Goal: Task Accomplishment & Management: Manage account settings

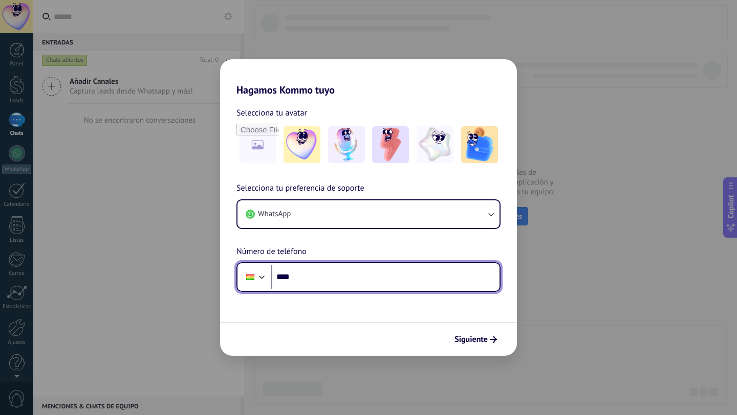
click at [448, 279] on input "****" at bounding box center [385, 278] width 228 height 24
click at [325, 274] on input "**********" at bounding box center [385, 278] width 228 height 24
type input "**********"
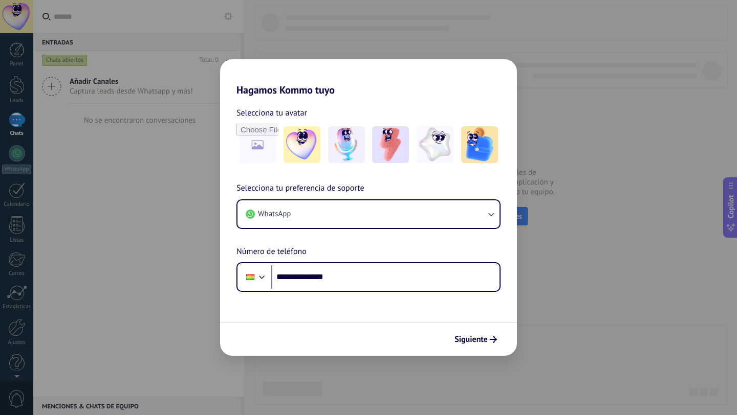
click at [473, 339] on span "Siguiente" at bounding box center [470, 339] width 33 height 7
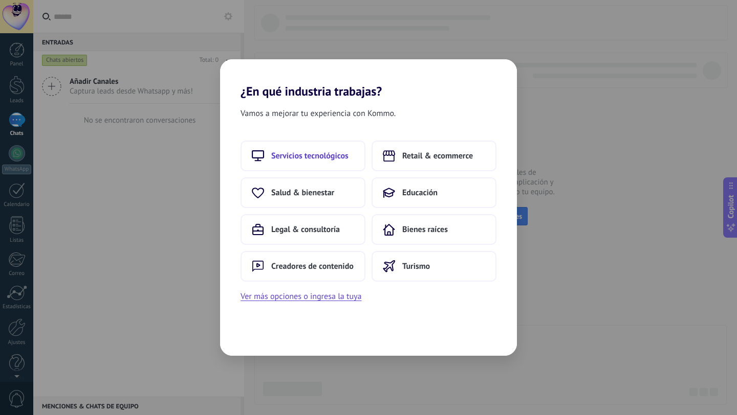
click at [348, 162] on button "Servicios tecnológicos" at bounding box center [302, 156] width 125 height 31
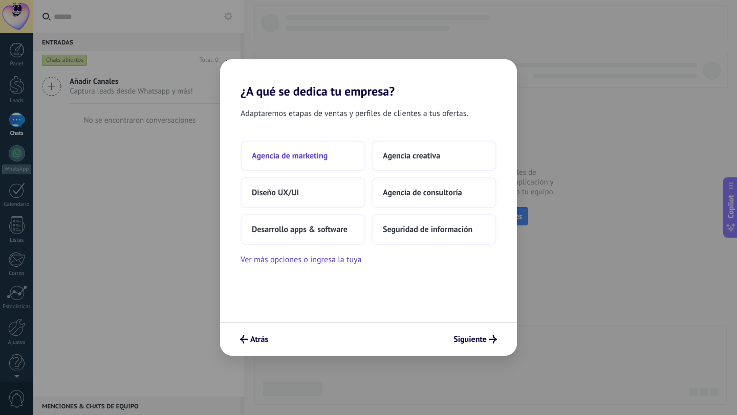
click at [338, 160] on button "Agencia de marketing" at bounding box center [302, 156] width 125 height 31
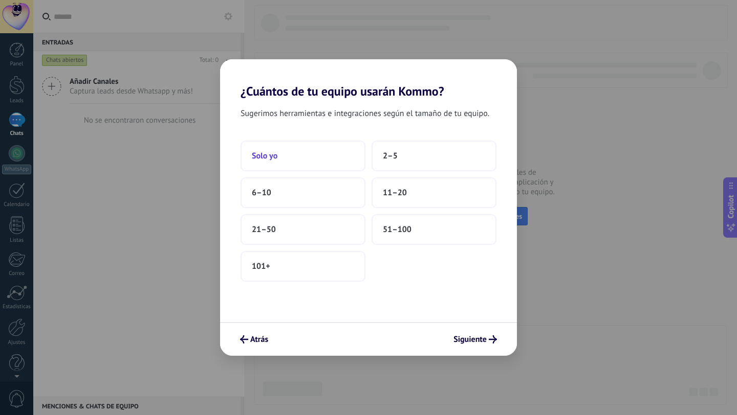
click at [336, 156] on button "Solo yo" at bounding box center [302, 156] width 125 height 31
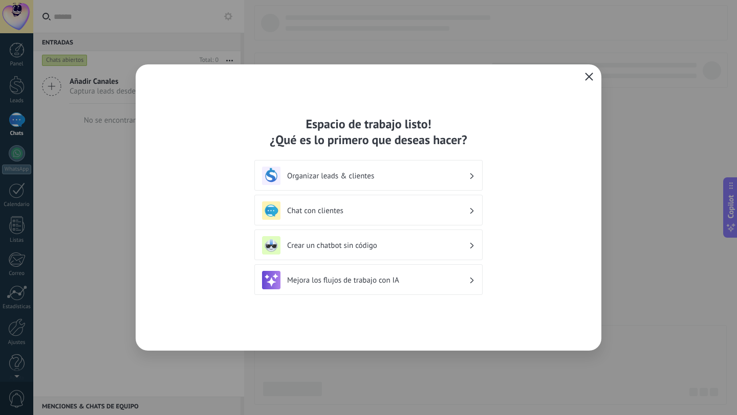
click at [587, 75] on icon "button" at bounding box center [589, 77] width 8 height 8
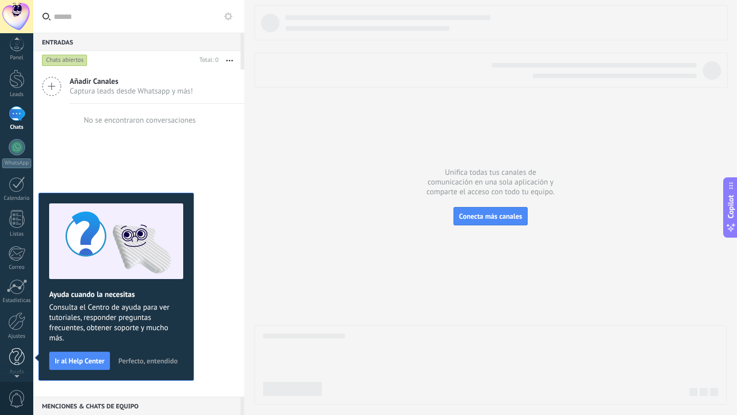
click at [16, 355] on div at bounding box center [16, 357] width 15 height 18
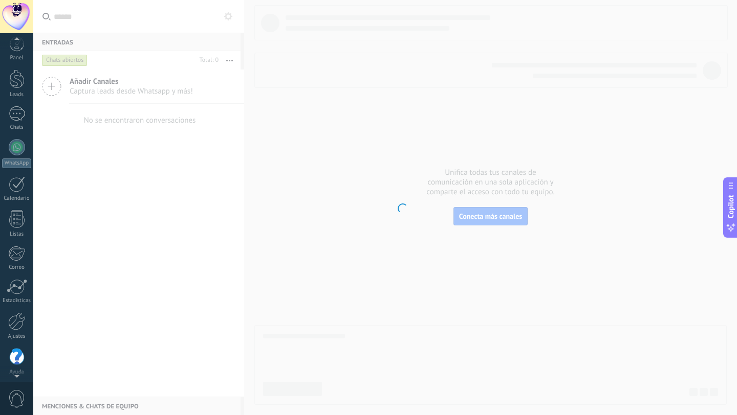
scroll to position [10, 0]
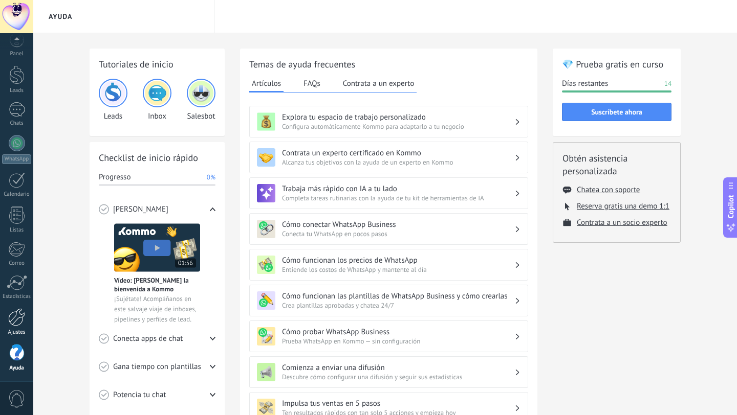
click at [10, 324] on div at bounding box center [16, 317] width 17 height 18
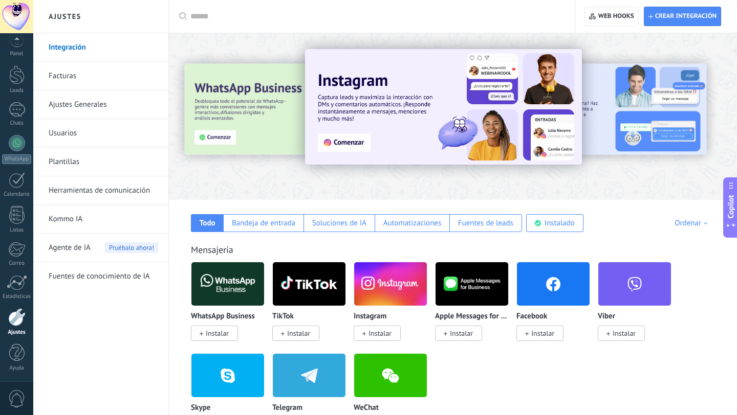
click at [84, 188] on link "Herramientas de comunicación" at bounding box center [103, 190] width 109 height 29
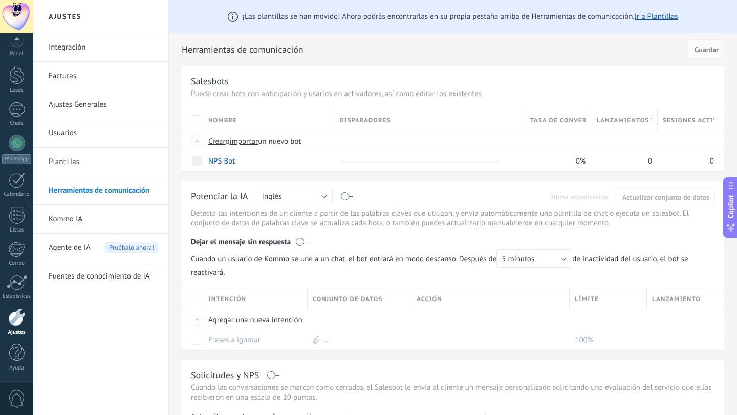
click at [65, 49] on link "Integración" at bounding box center [103, 47] width 109 height 29
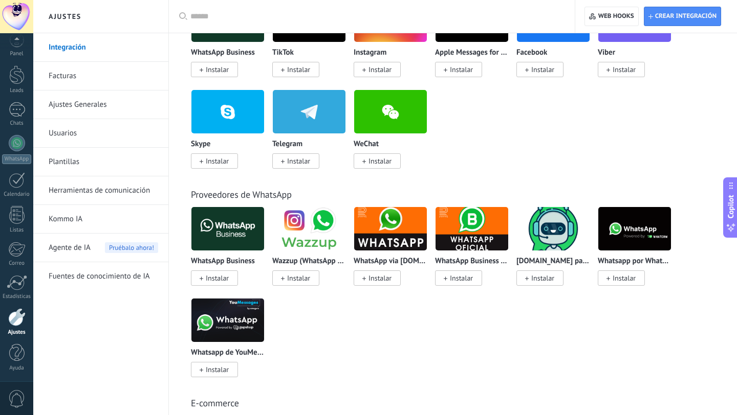
scroll to position [282, 0]
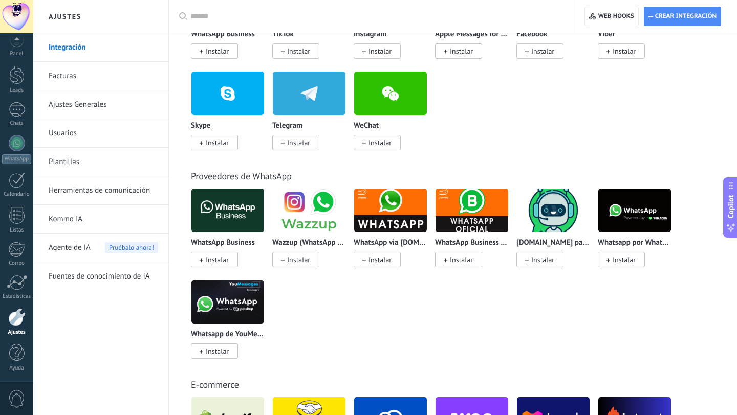
click at [232, 261] on span "Instalar" at bounding box center [214, 259] width 47 height 15
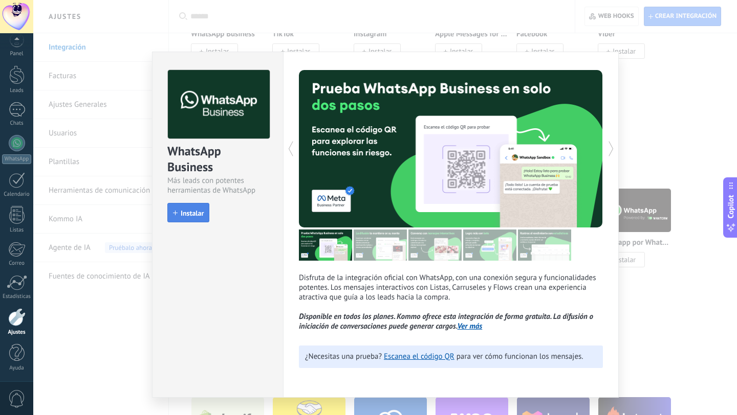
click at [183, 211] on span "Instalar" at bounding box center [192, 213] width 23 height 7
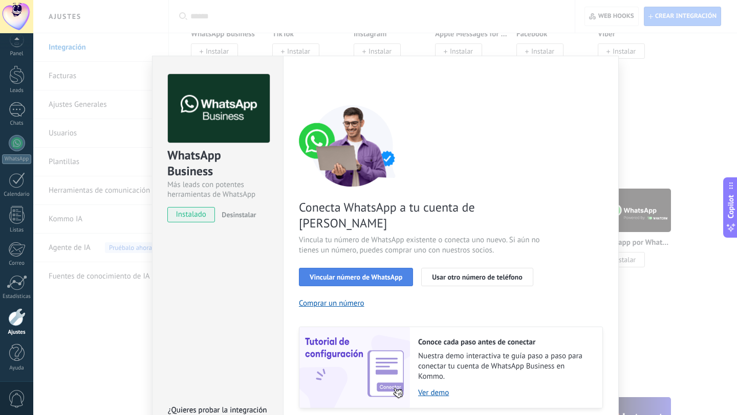
click at [397, 274] on span "Vincular número de WhatsApp" at bounding box center [355, 277] width 93 height 7
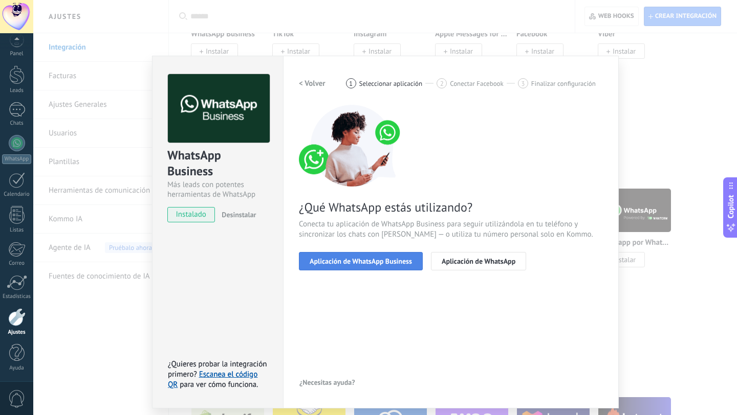
click at [389, 259] on span "Aplicación de WhatsApp Business" at bounding box center [360, 261] width 102 height 7
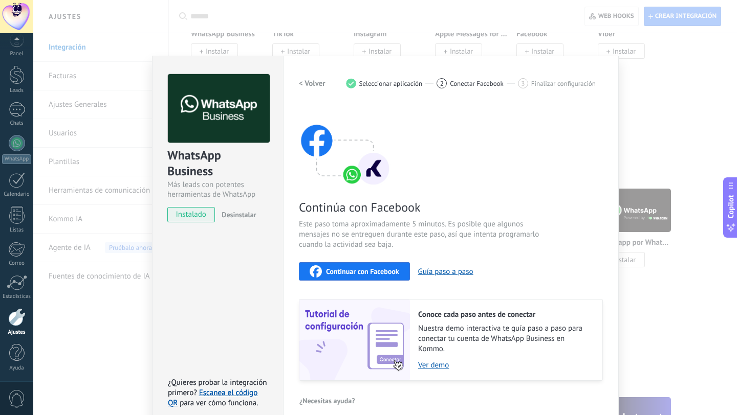
click at [376, 273] on span "Continuar con Facebook" at bounding box center [362, 271] width 73 height 7
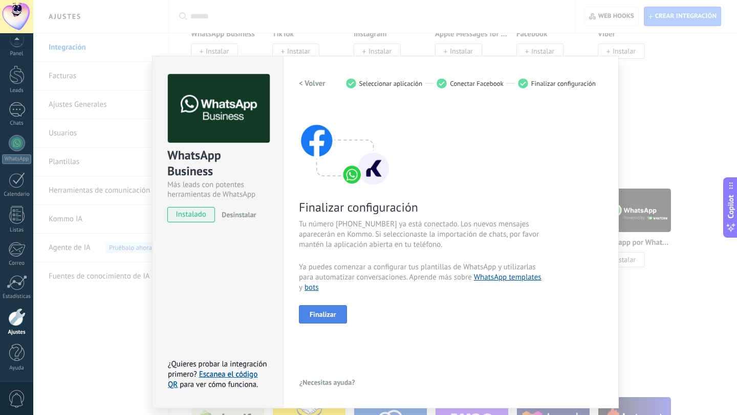
click at [329, 315] on span "Finalizar" at bounding box center [322, 314] width 27 height 7
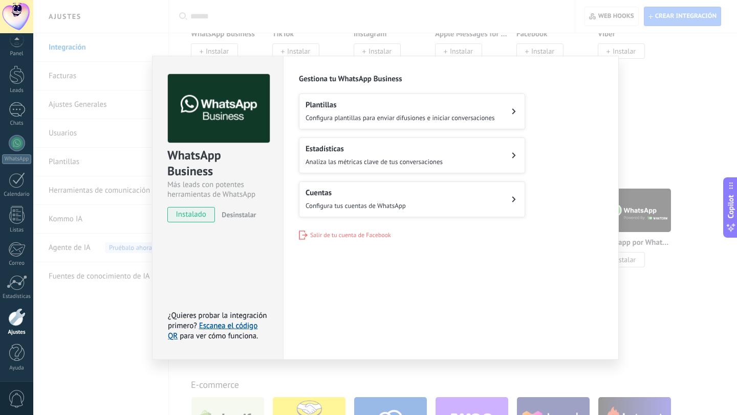
click at [675, 107] on div "WhatsApp Business Más leads con potentes herramientas de WhatsApp instalado Des…" at bounding box center [384, 207] width 703 height 415
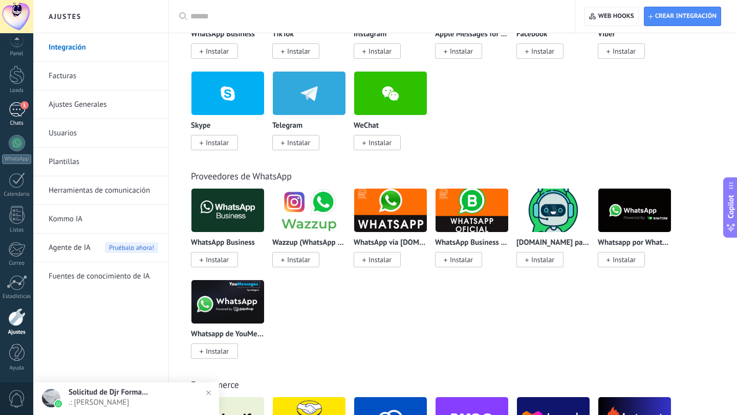
click at [15, 112] on div "1" at bounding box center [17, 109] width 16 height 15
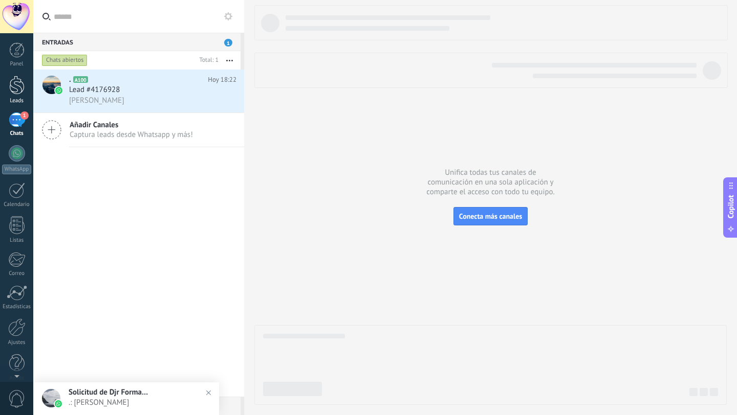
click at [10, 90] on div at bounding box center [16, 85] width 15 height 19
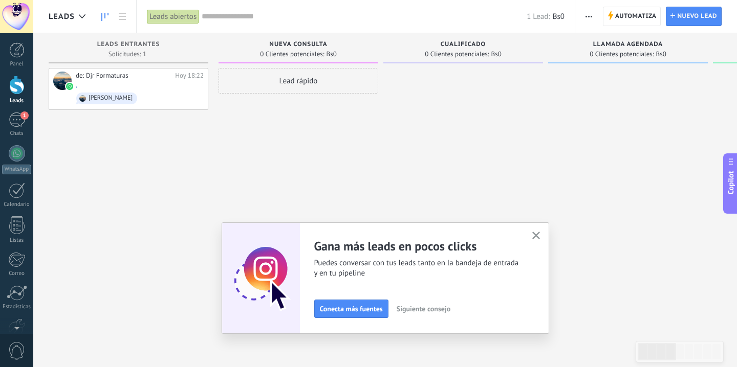
click at [587, 15] on span "button" at bounding box center [588, 16] width 7 height 19
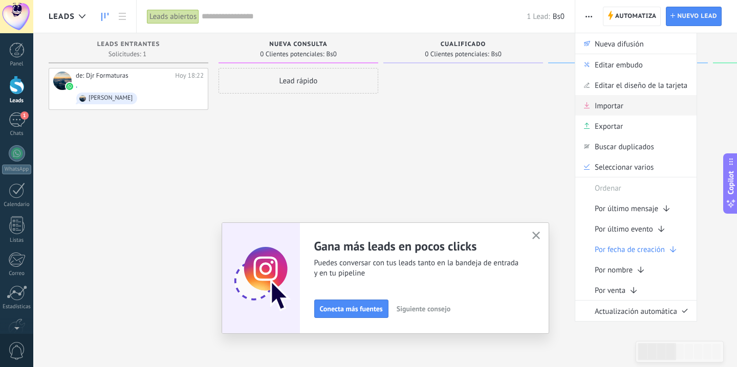
click at [620, 107] on span "Importar" at bounding box center [608, 105] width 29 height 20
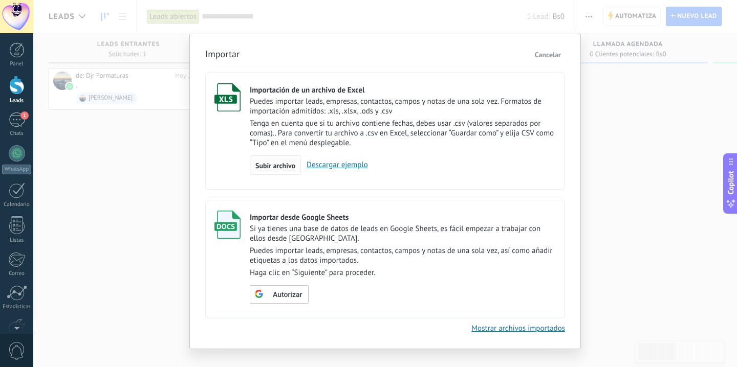
click at [298, 168] on div "Subir archivo" at bounding box center [275, 165] width 51 height 19
click at [0, 0] on input "Importación de un archivo de Excel Puedes importar leads, empresas, contactos, …" at bounding box center [0, 0] width 0 height 0
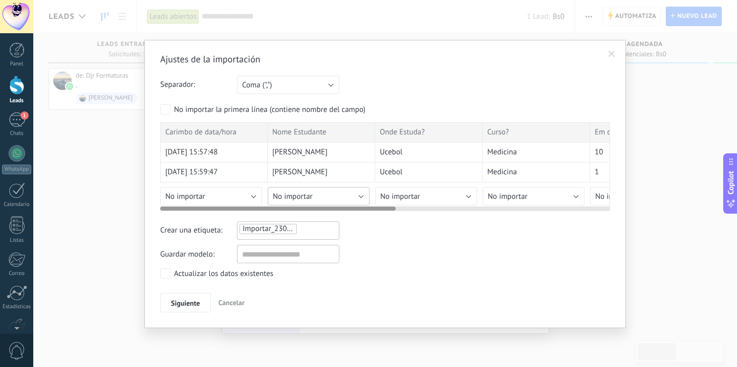
click at [311, 192] on span "No importar" at bounding box center [293, 197] width 40 height 10
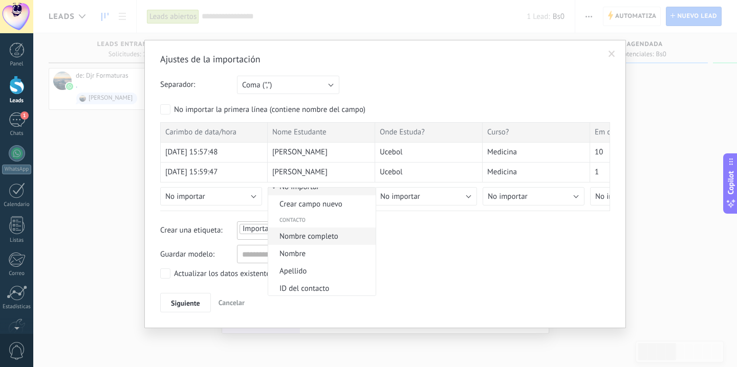
scroll to position [11, 0]
click at [309, 249] on li "Nombre" at bounding box center [321, 252] width 107 height 17
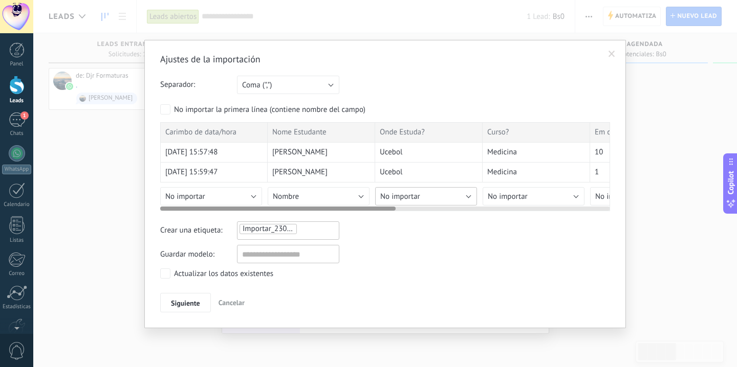
click at [405, 195] on span "No importar" at bounding box center [400, 197] width 40 height 10
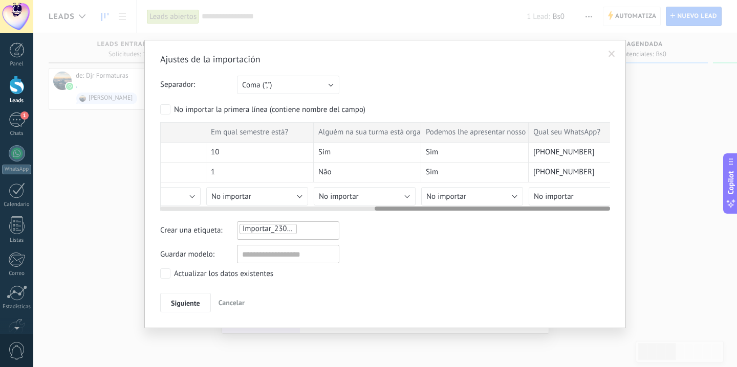
scroll to position [0, 410]
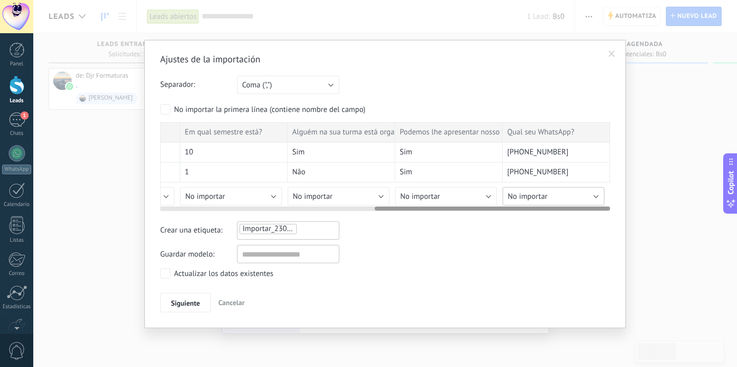
click at [539, 195] on span "No importar" at bounding box center [527, 197] width 40 height 10
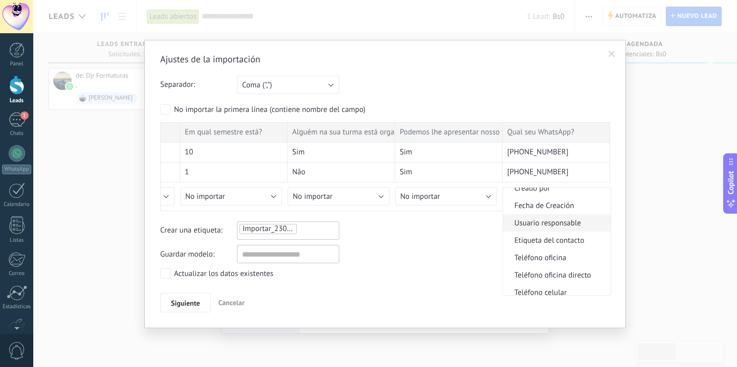
scroll to position [163, 0]
click at [550, 262] on span "Teléfono oficina" at bounding box center [555, 258] width 104 height 10
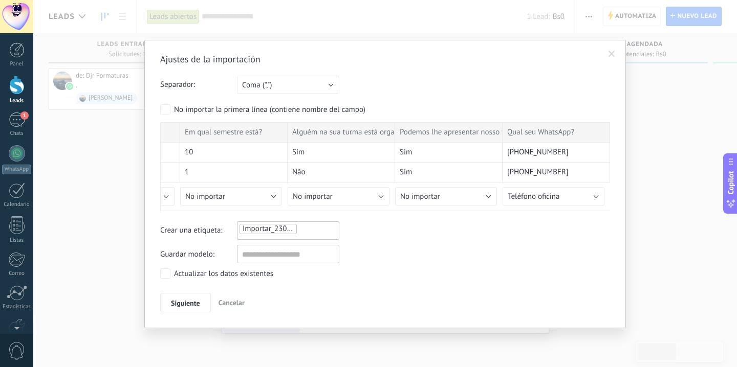
click at [481, 255] on div "Guardar modelo:" at bounding box center [385, 254] width 450 height 18
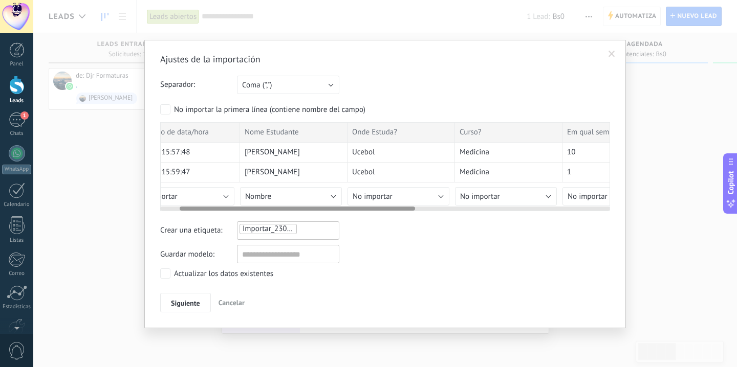
scroll to position [0, 0]
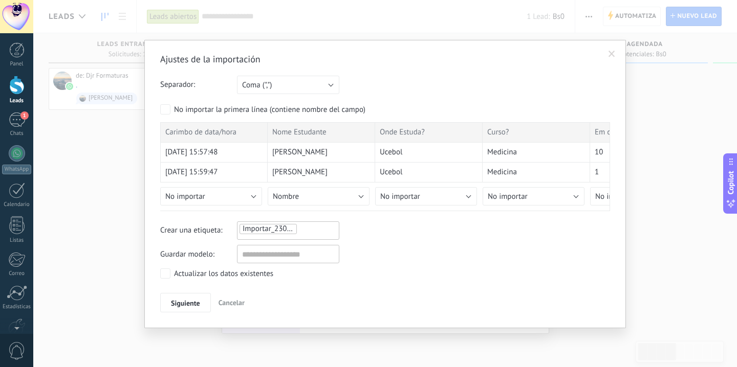
click at [310, 228] on div "Importar_23092025_1826" at bounding box center [287, 229] width 99 height 12
type input "**********"
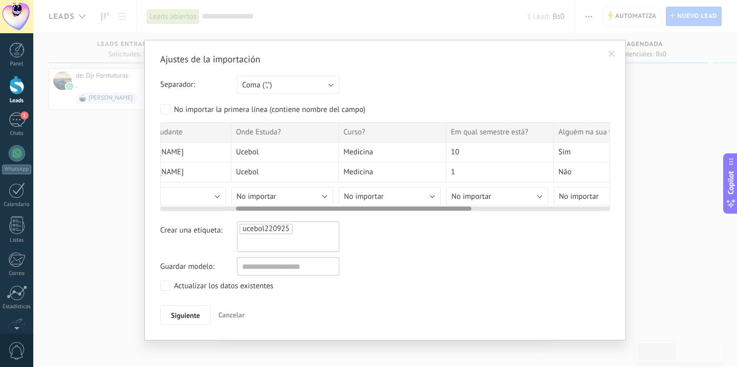
scroll to position [0, 145]
click at [357, 192] on span "No importar" at bounding box center [363, 197] width 40 height 10
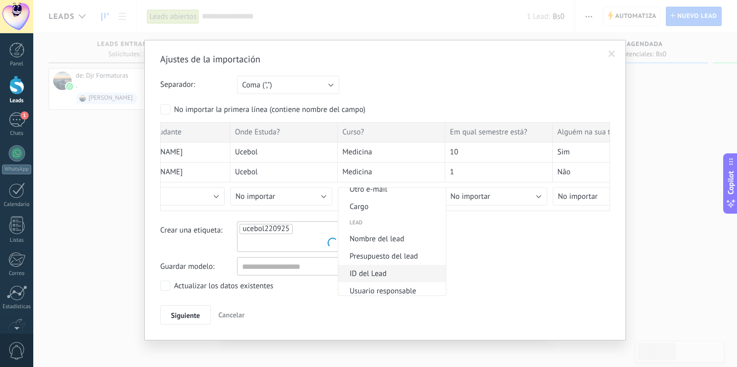
scroll to position [399, 0]
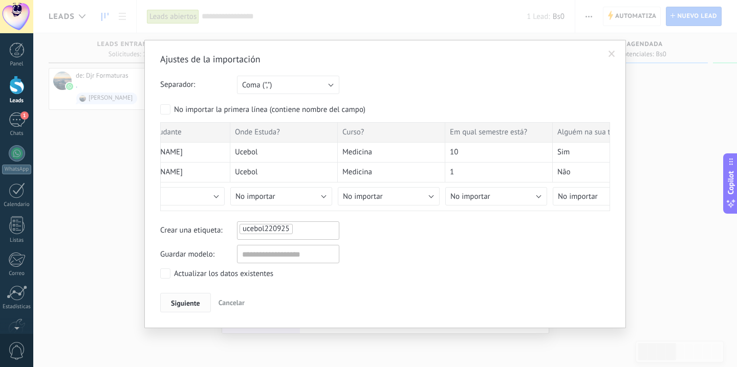
click at [183, 306] on span "Siguiente" at bounding box center [185, 303] width 29 height 7
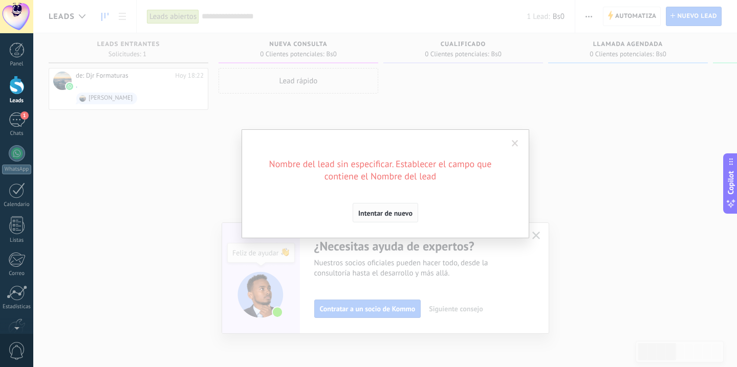
click at [376, 215] on span "Intentar de nuevo" at bounding box center [385, 213] width 54 height 7
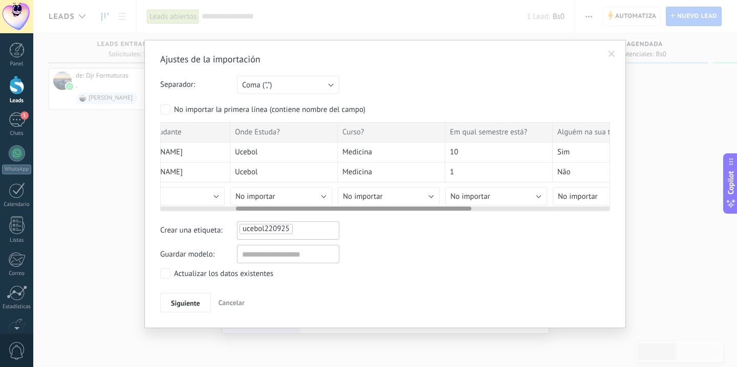
click at [279, 203] on div at bounding box center [385, 207] width 450 height 8
click at [279, 198] on button "No importar" at bounding box center [281, 196] width 102 height 18
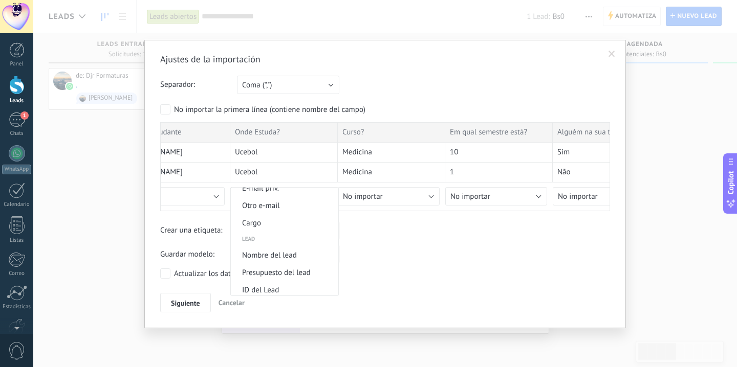
scroll to position [356, 0]
click at [309, 258] on span "Nombre del lead" at bounding box center [283, 253] width 104 height 10
click at [184, 300] on span "Siguiente" at bounding box center [185, 303] width 29 height 7
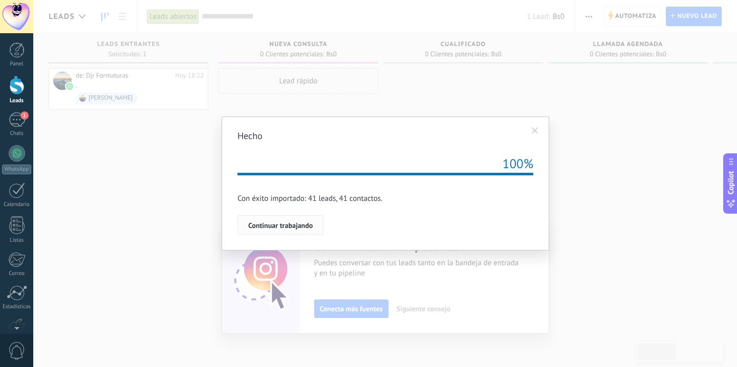
click at [294, 224] on span "Continuar trabajando" at bounding box center [280, 225] width 64 height 7
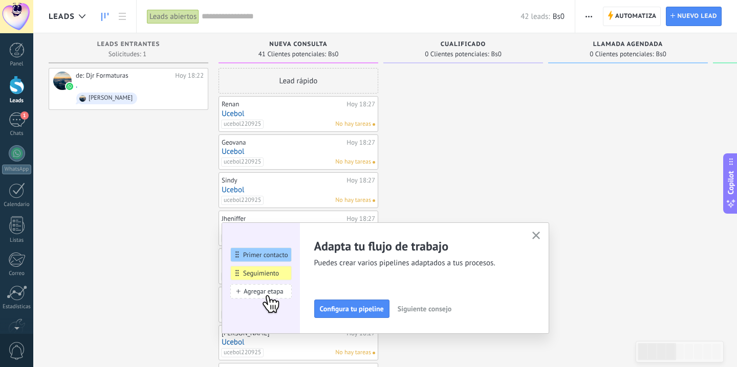
click at [537, 233] on icon "button" at bounding box center [536, 236] width 8 height 8
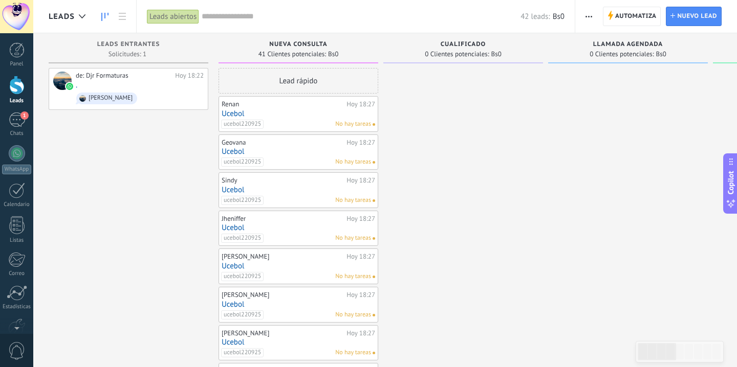
click at [630, 14] on span "Automatiza" at bounding box center [635, 16] width 41 height 18
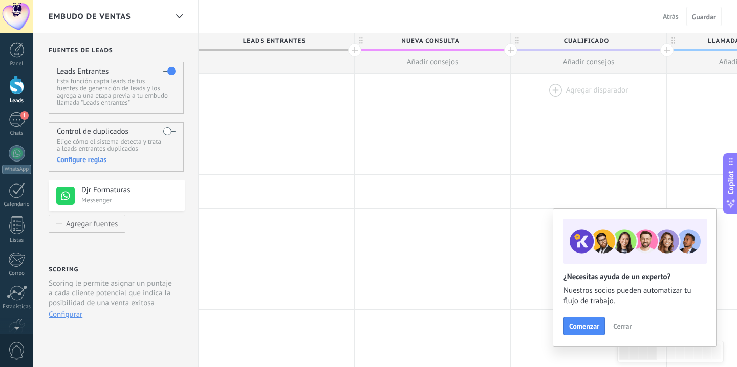
click at [571, 94] on div at bounding box center [589, 90] width 156 height 33
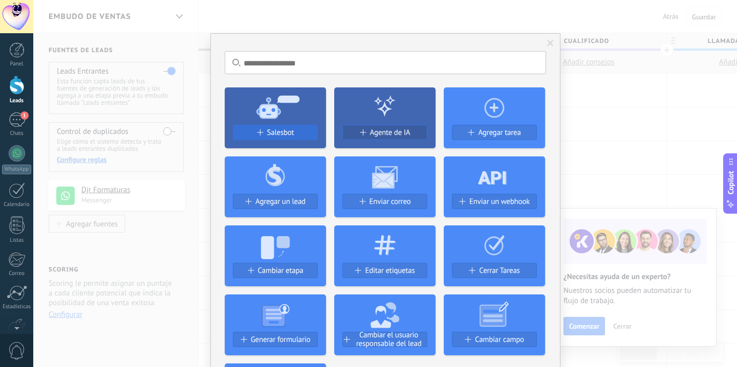
click at [279, 135] on span "Salesbot" at bounding box center [280, 132] width 27 height 9
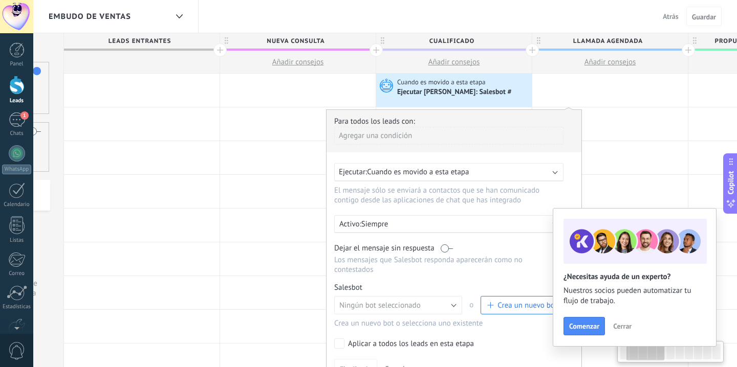
scroll to position [0, 142]
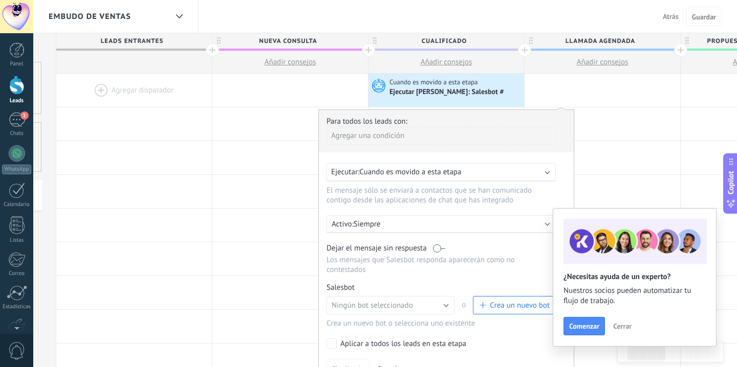
click at [629, 323] on span "Cerrar" at bounding box center [622, 326] width 18 height 7
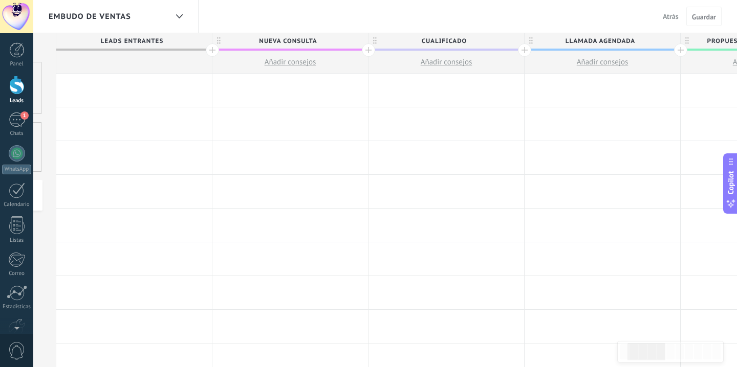
click at [441, 95] on div at bounding box center [446, 90] width 156 height 33
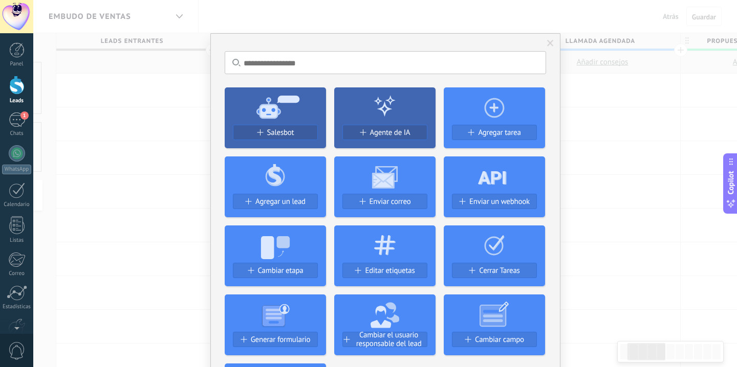
scroll to position [0, 143]
click at [320, 131] on div "Salesbot" at bounding box center [275, 137] width 101 height 24
click at [308, 131] on div "Salesbot" at bounding box center [275, 132] width 84 height 9
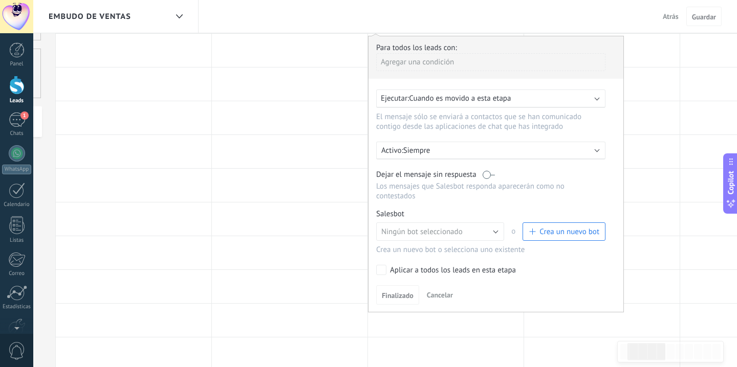
scroll to position [106, 0]
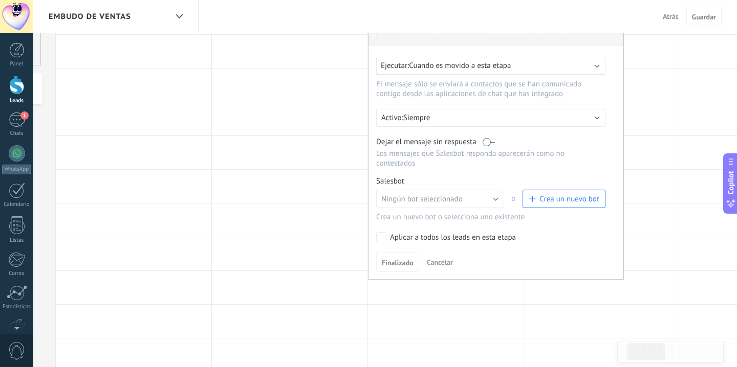
click at [543, 201] on span "Crea un nuevo bot" at bounding box center [569, 199] width 60 height 10
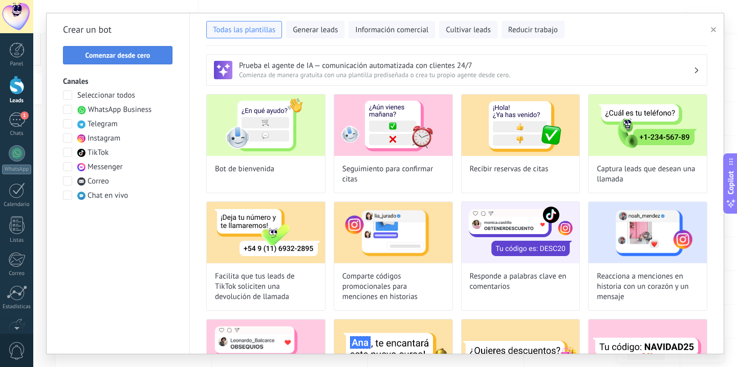
click at [136, 52] on span "Comenzar desde cero" at bounding box center [117, 55] width 65 height 7
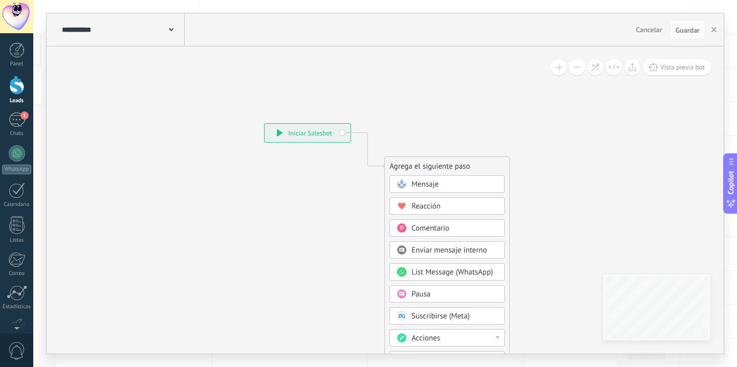
click at [426, 185] on span "Mensaje" at bounding box center [424, 185] width 27 height 10
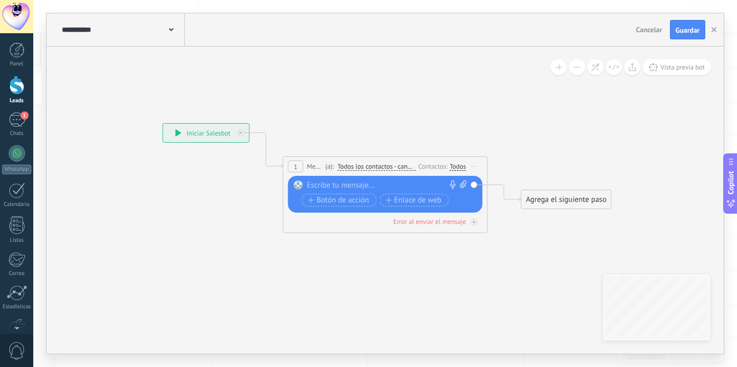
click at [386, 186] on div at bounding box center [383, 186] width 152 height 10
click at [592, 201] on div "Agrega el siguiente paso" at bounding box center [566, 199] width 90 height 17
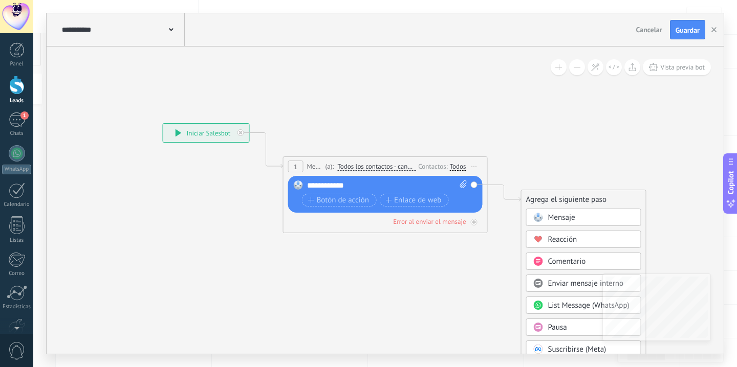
click at [570, 212] on div "Mensaje" at bounding box center [583, 217] width 115 height 17
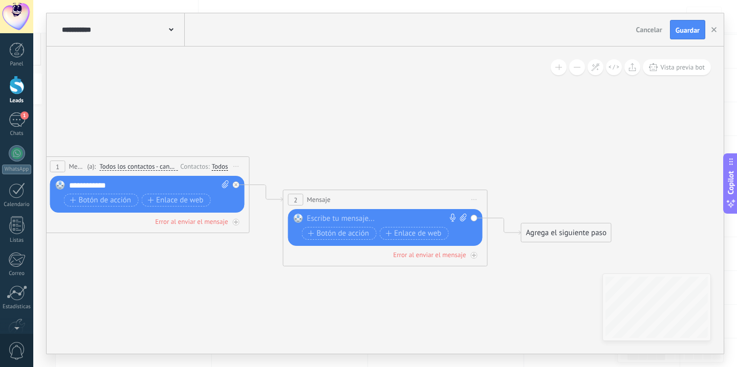
click at [368, 220] on div at bounding box center [383, 219] width 152 height 10
click at [557, 239] on div "Agrega el siguiente paso" at bounding box center [566, 233] width 90 height 17
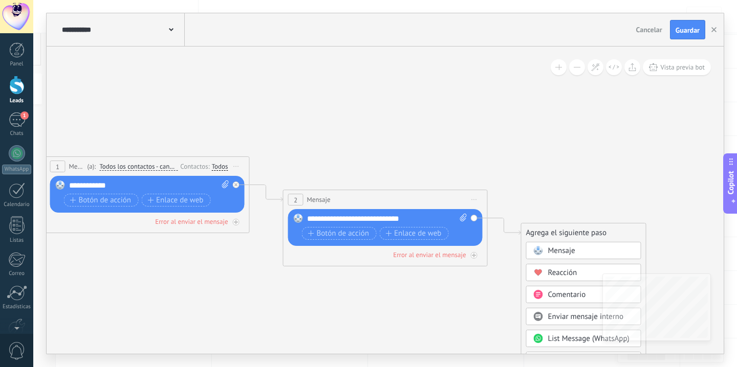
click at [557, 248] on span "Mensaje" at bounding box center [561, 251] width 27 height 10
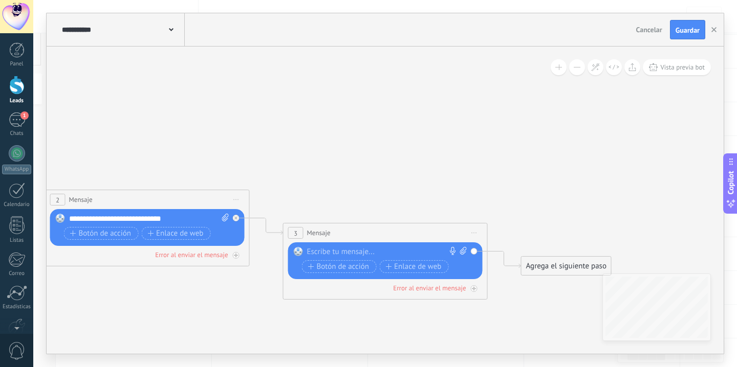
click at [356, 253] on div at bounding box center [383, 252] width 152 height 10
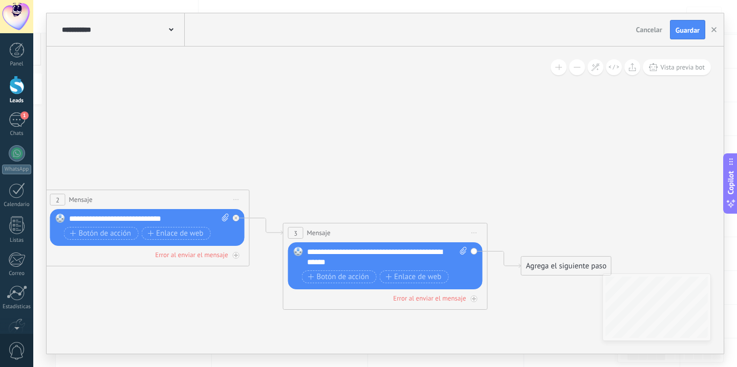
click at [536, 262] on div "Agrega el siguiente paso" at bounding box center [566, 266] width 90 height 17
click at [536, 284] on rect at bounding box center [537, 283] width 9 height 9
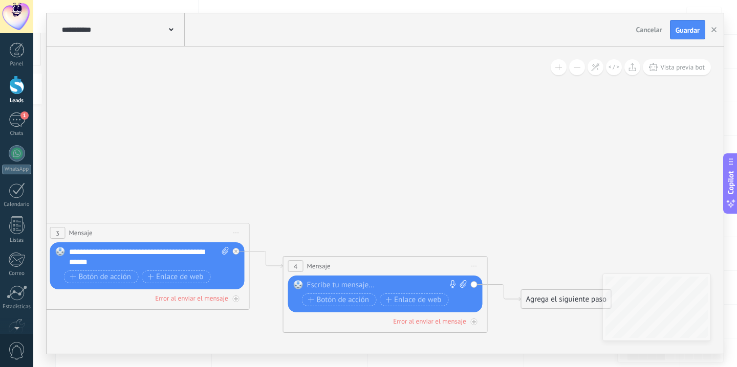
click at [162, 261] on div "**********" at bounding box center [149, 257] width 160 height 20
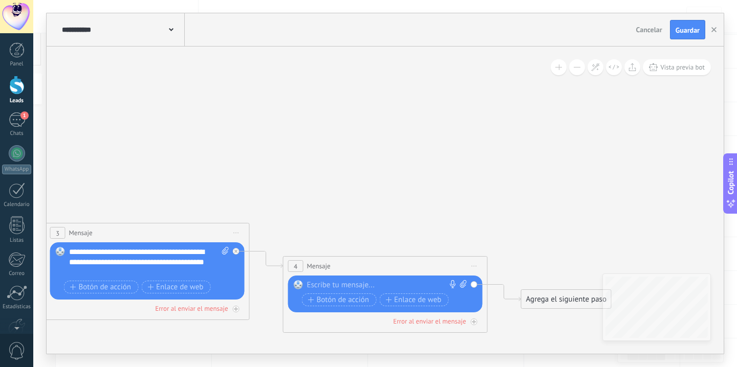
click at [111, 261] on div "**********" at bounding box center [149, 262] width 160 height 31
click at [314, 281] on div at bounding box center [383, 285] width 152 height 10
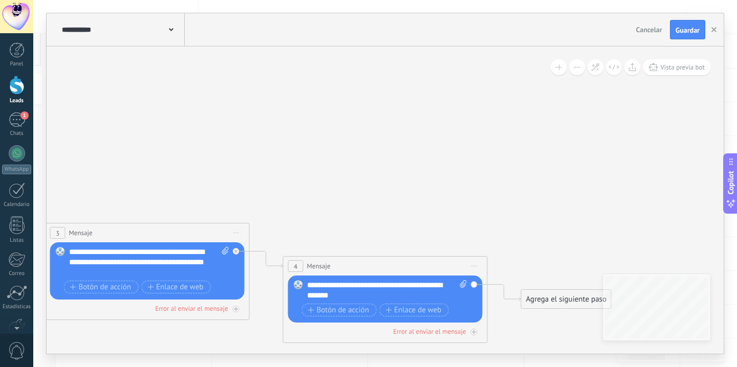
click at [560, 297] on div "Agrega el siguiente paso" at bounding box center [566, 299] width 90 height 17
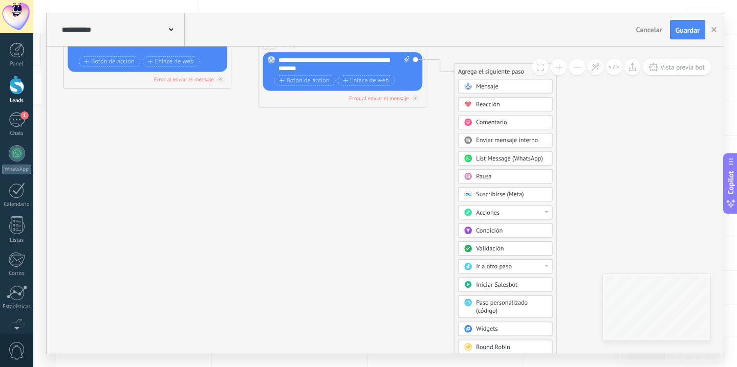
click at [487, 174] on span "Pausa" at bounding box center [483, 177] width 15 height 8
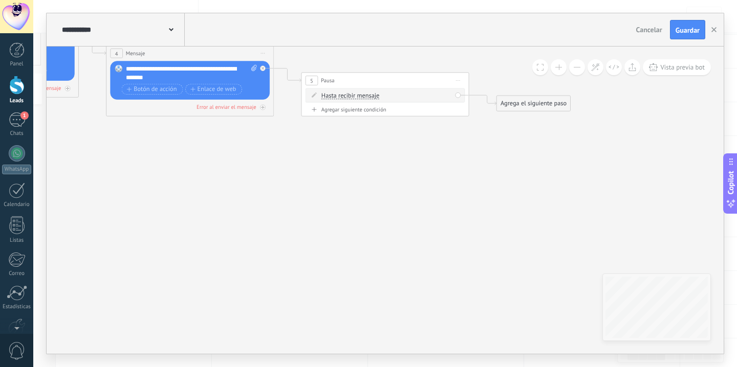
click at [524, 105] on div "Agrega el siguiente paso" at bounding box center [534, 104] width 74 height 14
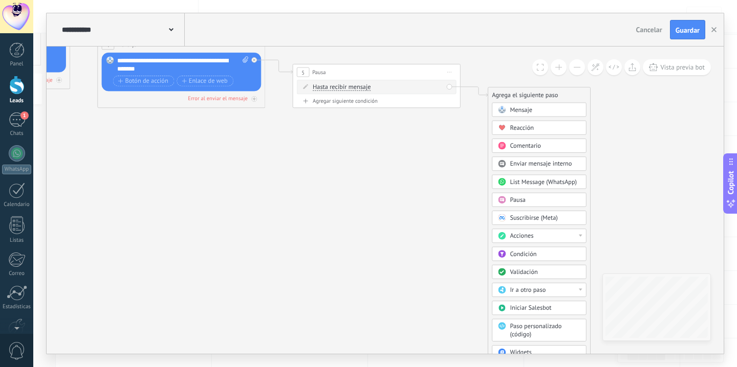
click at [524, 236] on span "Acciones" at bounding box center [522, 236] width 24 height 8
click at [516, 239] on div "Cambiar la etapa de la conversación" at bounding box center [539, 240] width 94 height 14
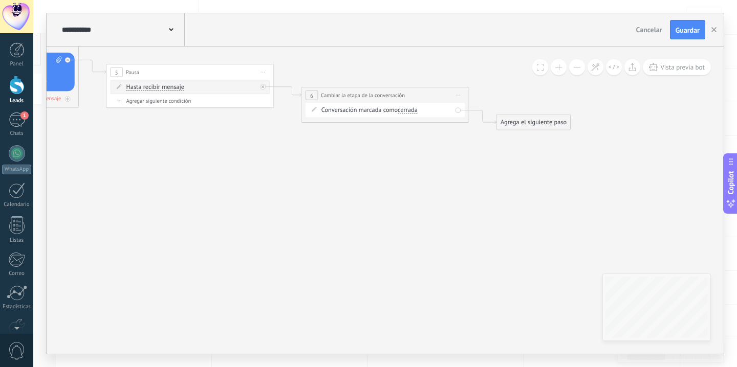
click at [458, 97] on span "Iniciar vista previa aquí Cambiar nombre Duplicar [GEOGRAPHIC_DATA]" at bounding box center [457, 95] width 13 height 12
click at [472, 150] on div "Borrar" at bounding box center [496, 150] width 83 height 14
click at [342, 94] on div "Agrega el siguiente paso" at bounding box center [338, 96] width 74 height 14
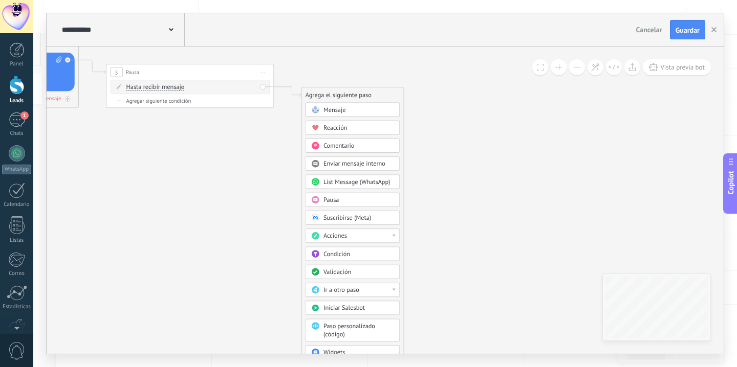
click at [373, 235] on div "Acciones" at bounding box center [358, 236] width 71 height 8
click at [367, 281] on div "Cambiar etapa del lead" at bounding box center [353, 279] width 94 height 14
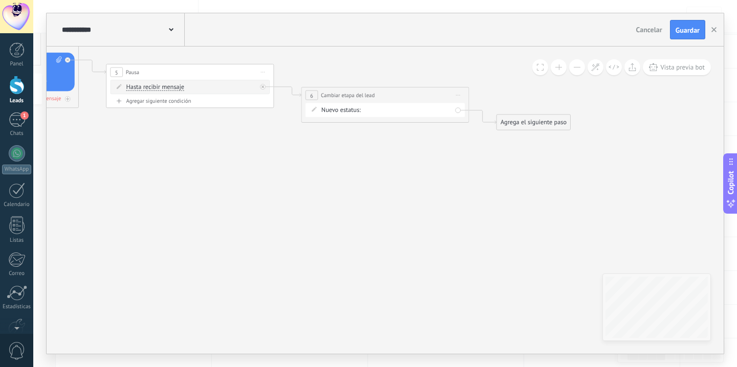
click at [0, 0] on div "Nueva consulta Cualificado Llamada agendada Propuesta en preparación Propuesta …" at bounding box center [0, 0] width 0 height 0
click at [0, 0] on label "Llamada agendada" at bounding box center [0, 0] width 0 height 0
click at [513, 128] on div "Agrega el siguiente paso" at bounding box center [534, 123] width 74 height 14
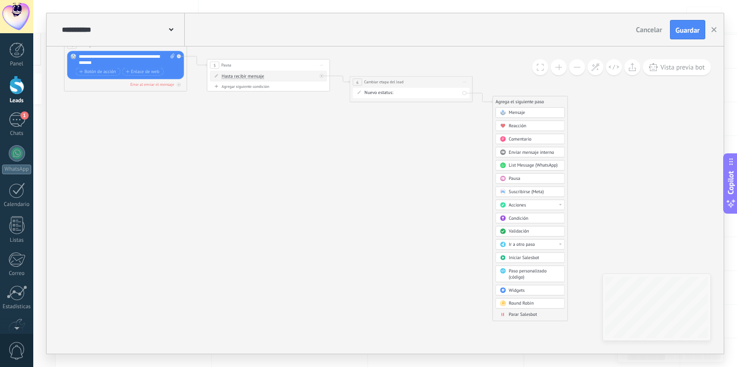
click at [514, 314] on span "Parar Salesbot" at bounding box center [522, 315] width 28 height 6
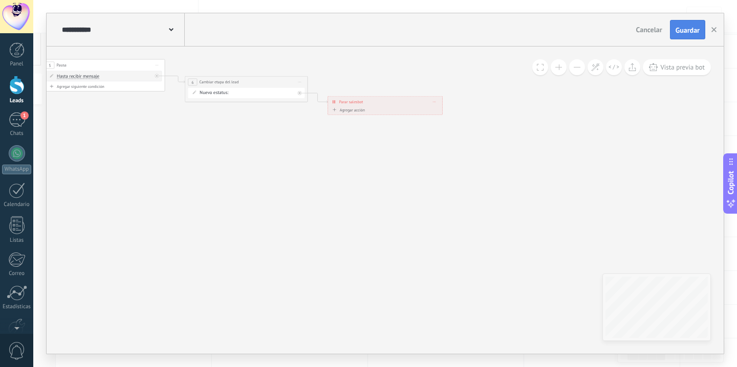
click at [688, 27] on span "Guardar" at bounding box center [687, 30] width 24 height 7
click at [712, 31] on icon "button" at bounding box center [713, 29] width 5 height 5
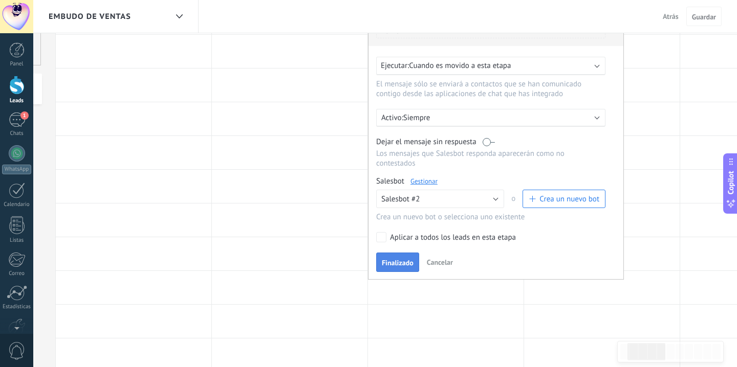
click at [397, 263] on span "Finalizado" at bounding box center [398, 262] width 32 height 7
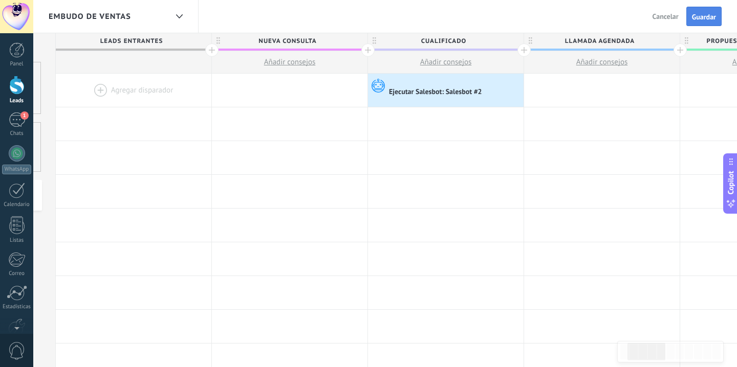
click at [701, 21] on button "Guardar" at bounding box center [703, 16] width 35 height 19
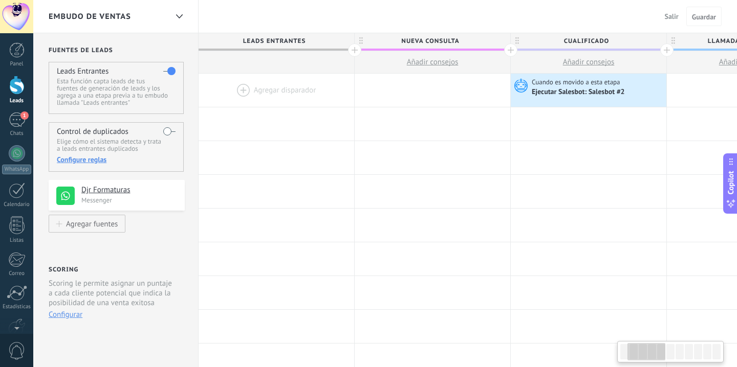
scroll to position [0, 143]
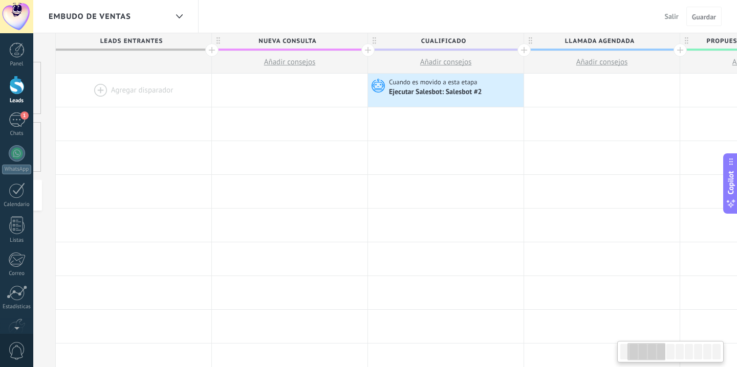
click at [19, 90] on div at bounding box center [16, 85] width 15 height 19
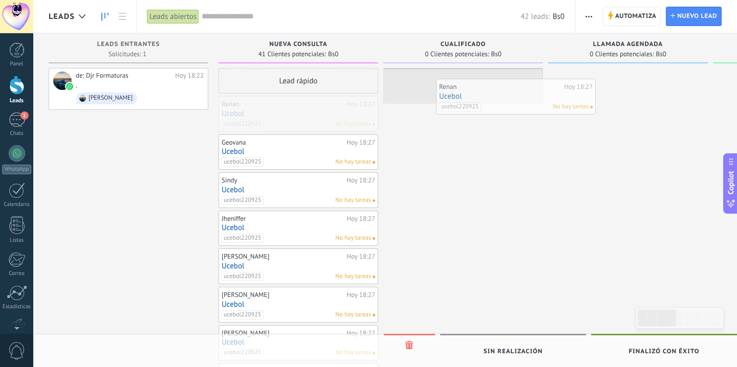
drag, startPoint x: 382, startPoint y: 93, endPoint x: 434, endPoint y: 91, distance: 52.2
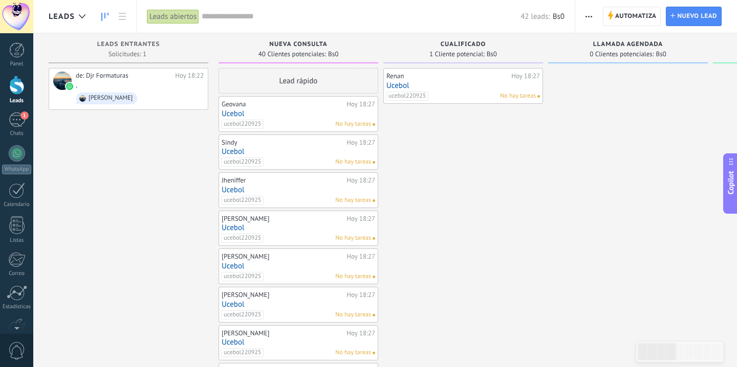
click at [403, 84] on link "Ucebol" at bounding box center [462, 85] width 153 height 9
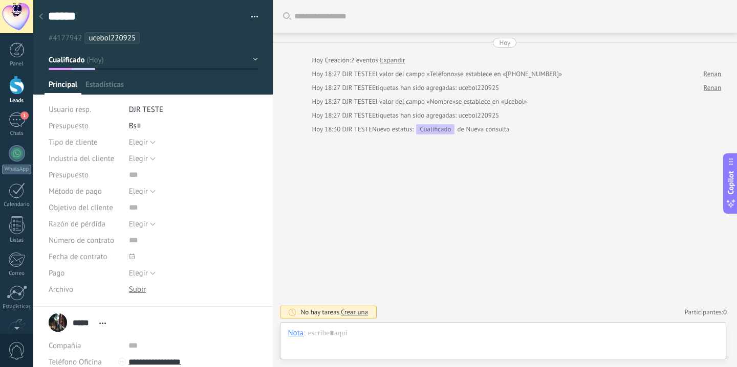
scroll to position [15, 0]
click at [18, 84] on div at bounding box center [16, 85] width 15 height 19
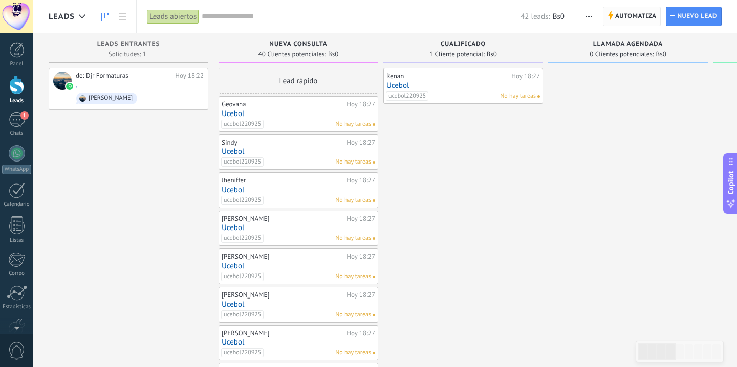
click at [616, 17] on span "Automatiza" at bounding box center [635, 16] width 41 height 18
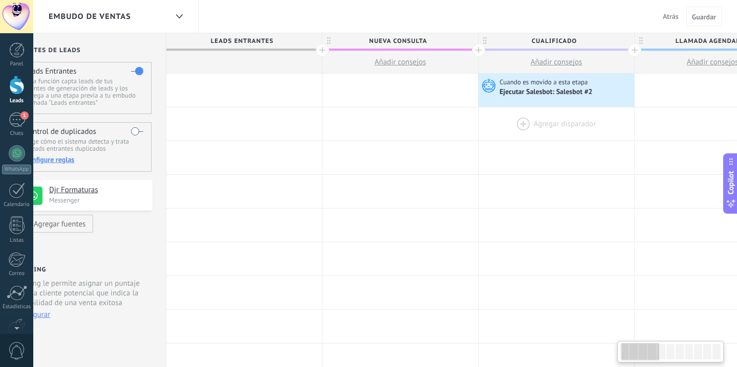
scroll to position [0, 47]
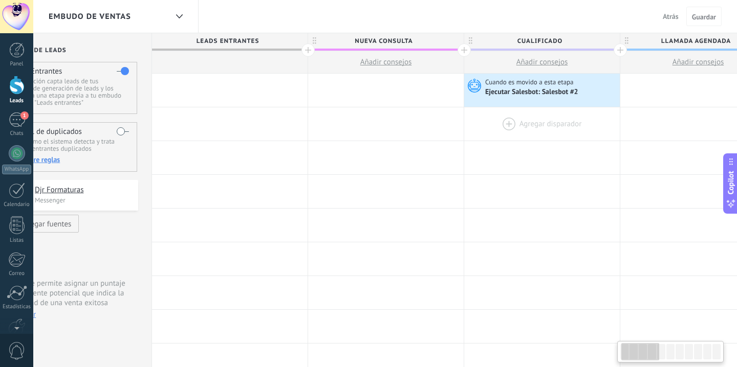
click at [502, 120] on div at bounding box center [542, 123] width 156 height 33
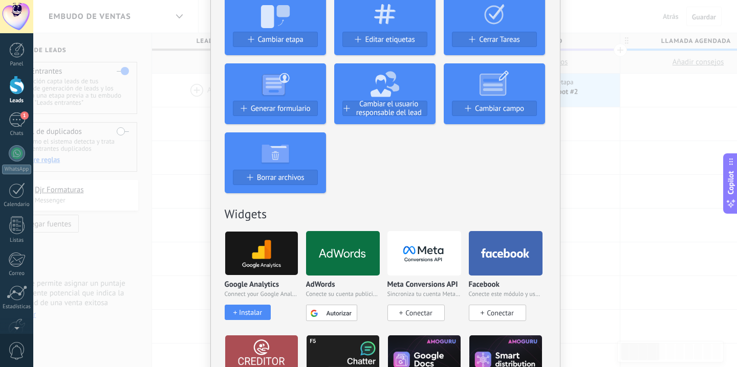
scroll to position [0, 0]
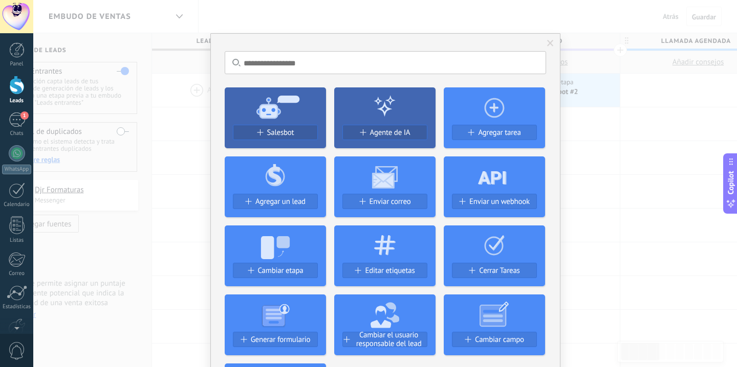
click at [550, 42] on span at bounding box center [550, 43] width 7 height 7
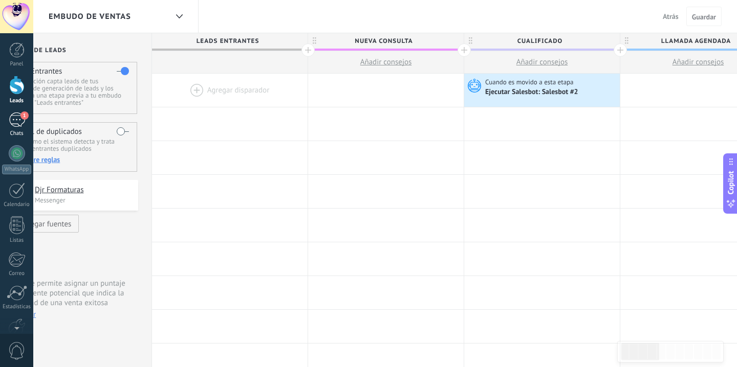
click at [20, 134] on div "Chats" at bounding box center [17, 133] width 30 height 7
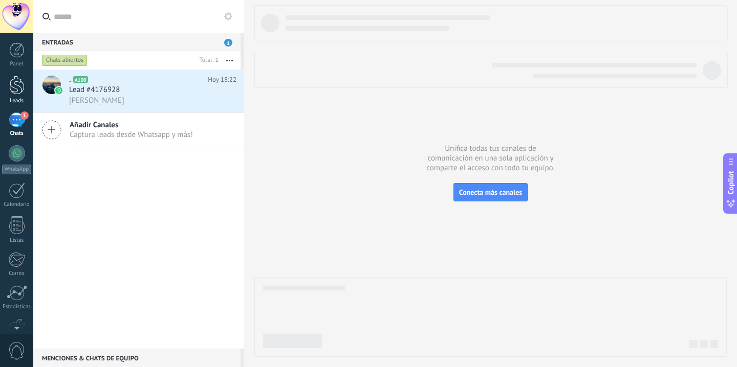
click at [15, 90] on div at bounding box center [16, 85] width 15 height 19
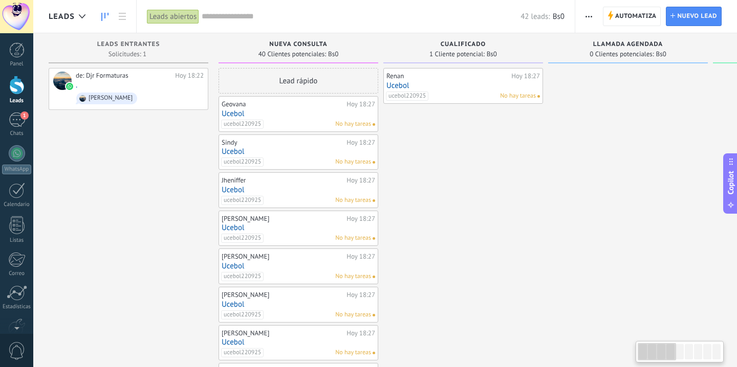
click at [397, 84] on link "Ucebol" at bounding box center [462, 85] width 153 height 9
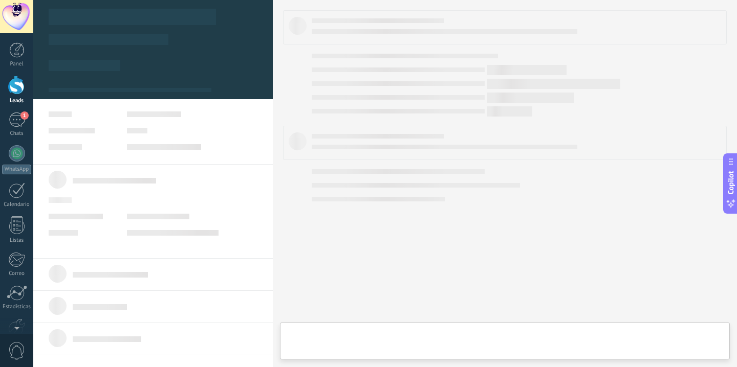
type textarea "******"
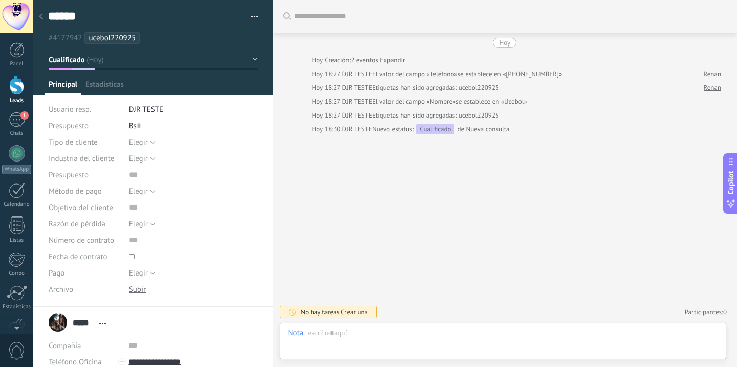
scroll to position [15, 0]
click at [491, 130] on div "Nuevo estatus: Cualificado de Nueva consulta" at bounding box center [441, 129] width 138 height 10
click at [496, 330] on div at bounding box center [503, 343] width 430 height 31
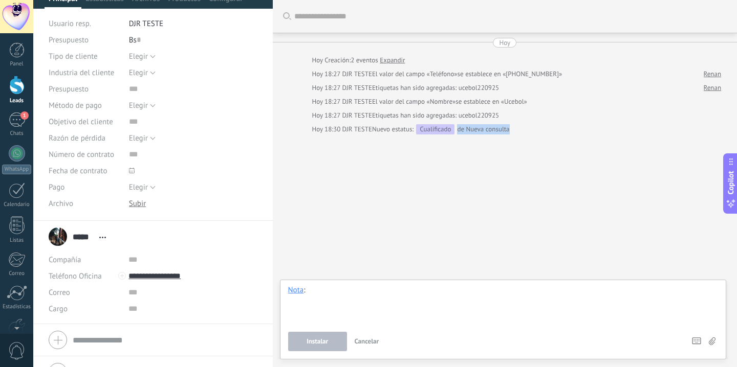
scroll to position [107, 0]
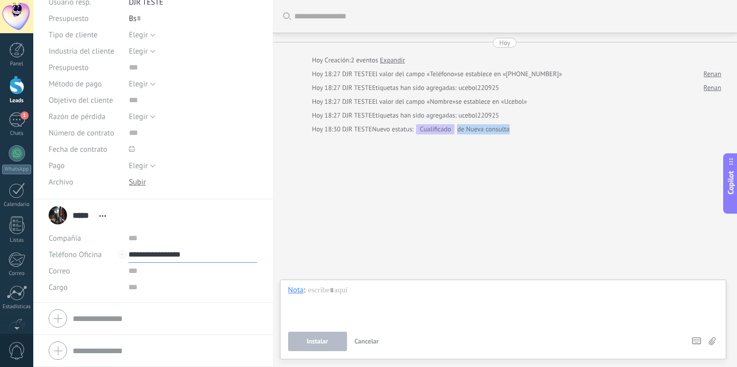
click at [167, 259] on input "**********" at bounding box center [192, 255] width 128 height 16
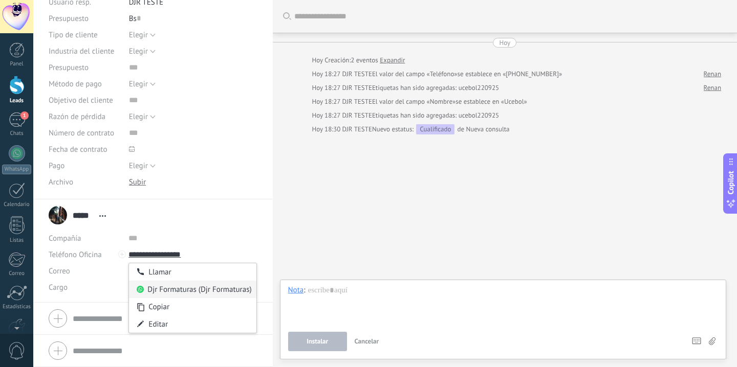
click at [169, 292] on div "Djr Formaturas (Djr Formaturas)" at bounding box center [192, 289] width 127 height 17
type input "**********"
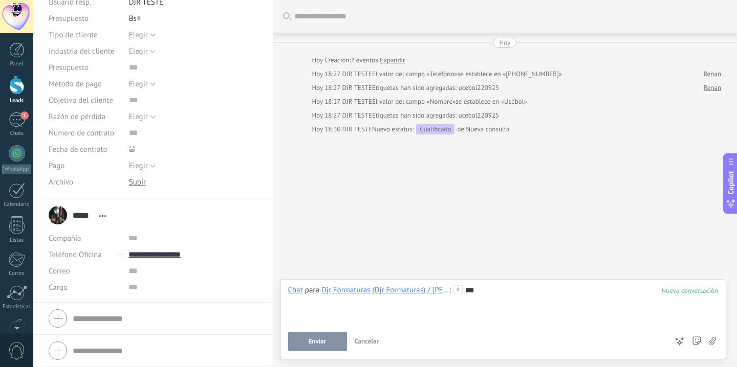
click at [315, 343] on span "Enviar" at bounding box center [317, 341] width 18 height 7
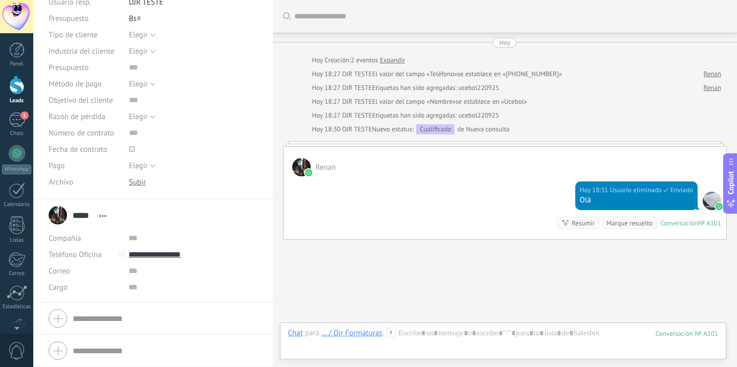
scroll to position [51, 0]
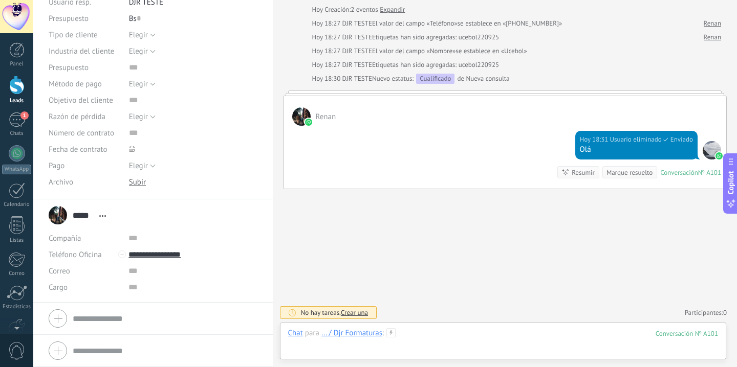
click at [486, 339] on div at bounding box center [503, 343] width 430 height 31
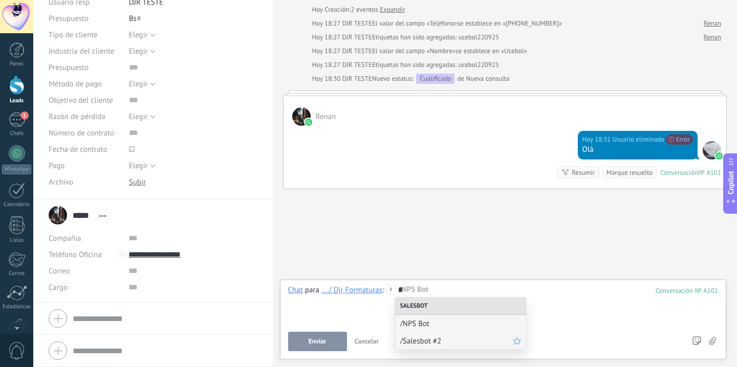
click at [453, 339] on span "/Salesbot #2" at bounding box center [456, 342] width 113 height 10
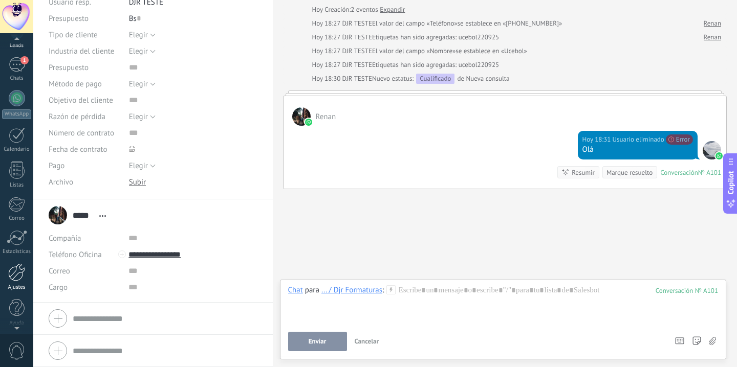
click at [19, 267] on div at bounding box center [16, 272] width 17 height 18
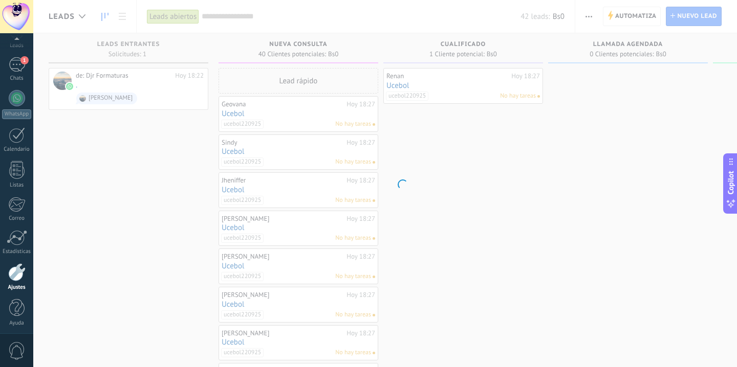
scroll to position [58, 0]
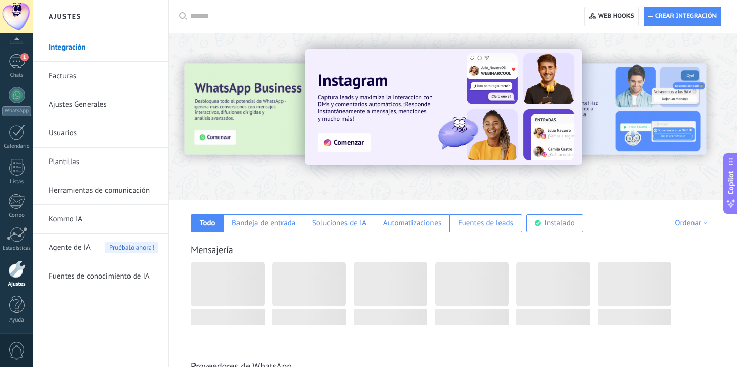
click at [88, 182] on link "Herramientas de comunicación" at bounding box center [103, 190] width 109 height 29
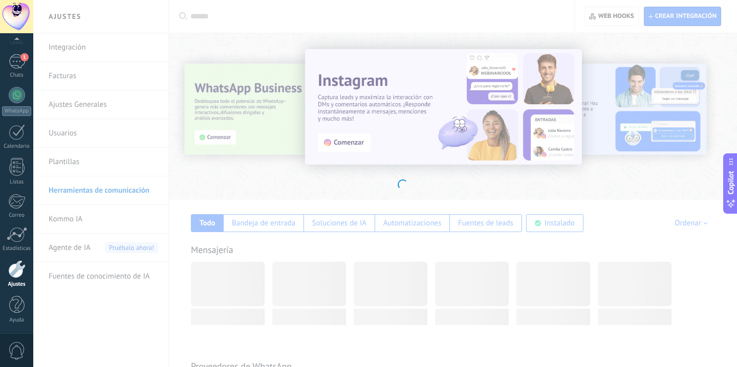
click at [76, 170] on body ".abccls-1,.abccls-2{fill-rule:evenodd}.abccls-2{fill:#fff} .abfcls-1{fill:none}…" at bounding box center [368, 183] width 737 height 367
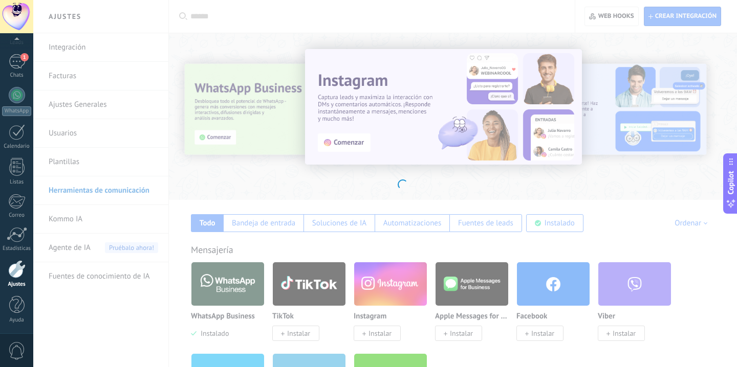
click at [71, 168] on body ".abccls-1,.abccls-2{fill-rule:evenodd}.abccls-2{fill:#fff} .abfcls-1{fill:none}…" at bounding box center [368, 183] width 737 height 367
click at [63, 157] on body ".abccls-1,.abccls-2{fill-rule:evenodd}.abccls-2{fill:#fff} .abfcls-1{fill:none}…" at bounding box center [368, 183] width 737 height 367
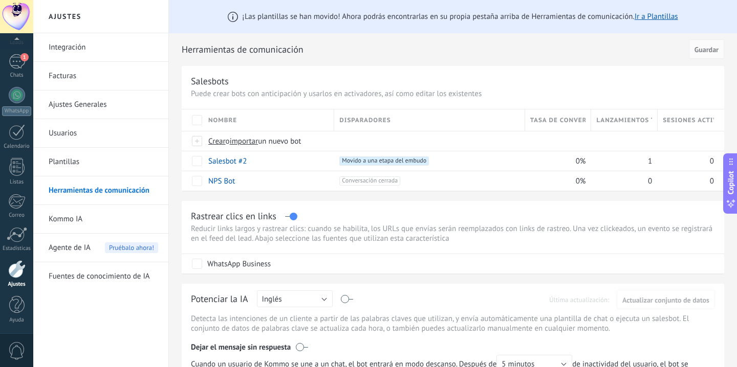
click at [76, 165] on link "Plantillas" at bounding box center [103, 162] width 109 height 29
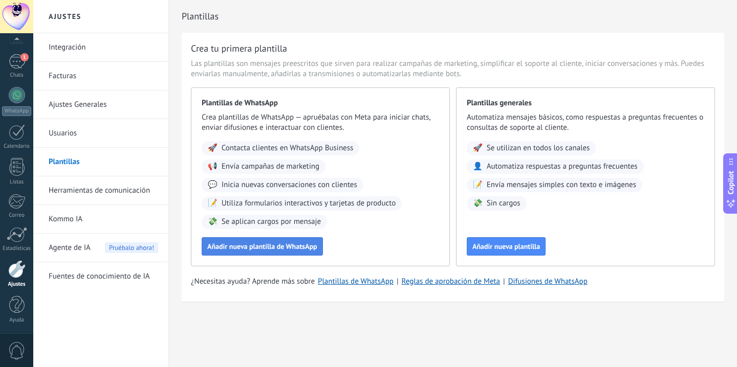
click at [267, 245] on span "Añadir nueva plantilla de WhatsApp" at bounding box center [262, 246] width 110 height 7
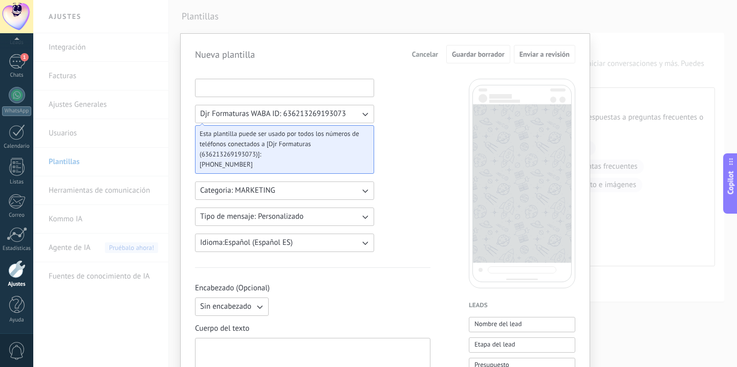
click at [278, 90] on input at bounding box center [284, 87] width 178 height 16
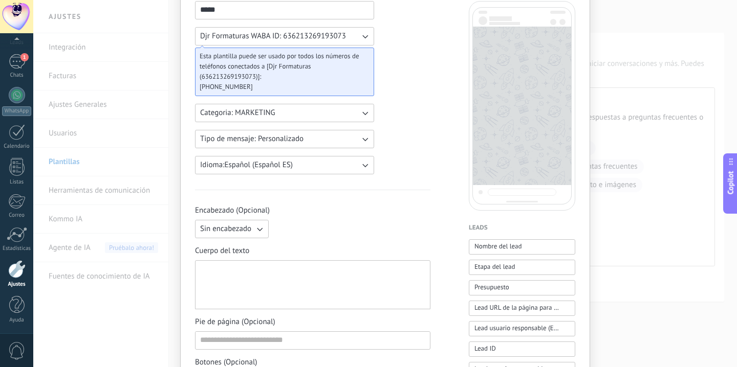
scroll to position [76, 0]
type input "*****"
click at [251, 291] on div at bounding box center [312, 287] width 225 height 40
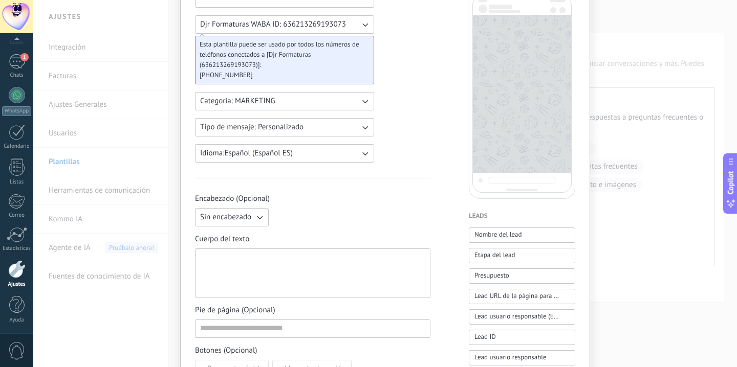
scroll to position [120, 0]
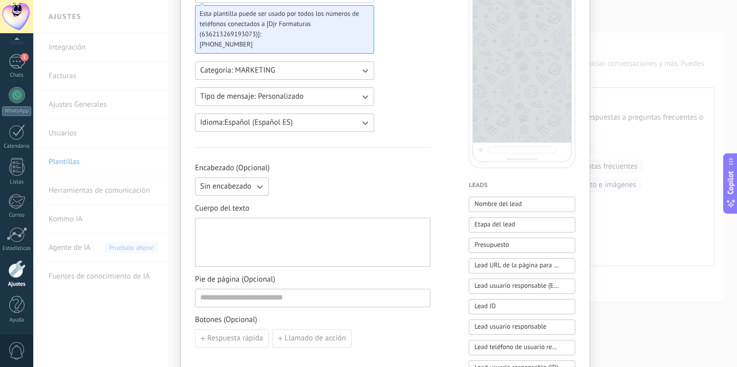
click at [245, 190] on span "Sin encabezado" at bounding box center [225, 187] width 51 height 10
click at [240, 206] on li "Texto" at bounding box center [228, 203] width 79 height 17
click at [317, 189] on input at bounding box center [351, 186] width 157 height 16
click at [251, 186] on button "Texto" at bounding box center [232, 187] width 74 height 18
click at [240, 190] on span "Sin encabezado" at bounding box center [225, 187] width 51 height 10
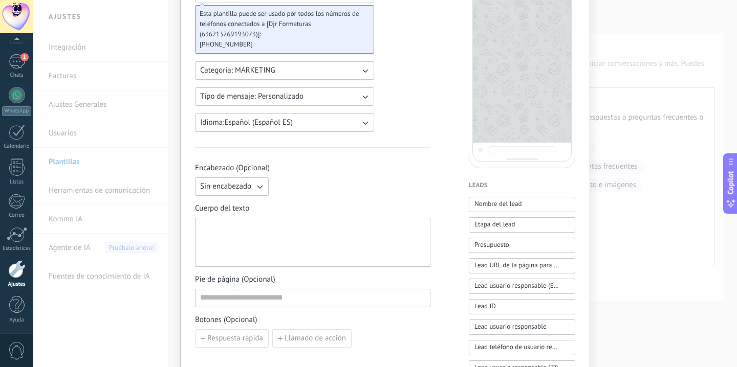
click at [238, 239] on div at bounding box center [312, 243] width 225 height 40
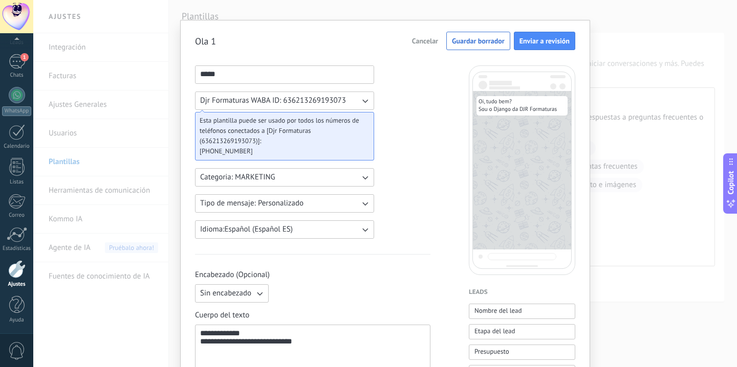
scroll to position [0, 0]
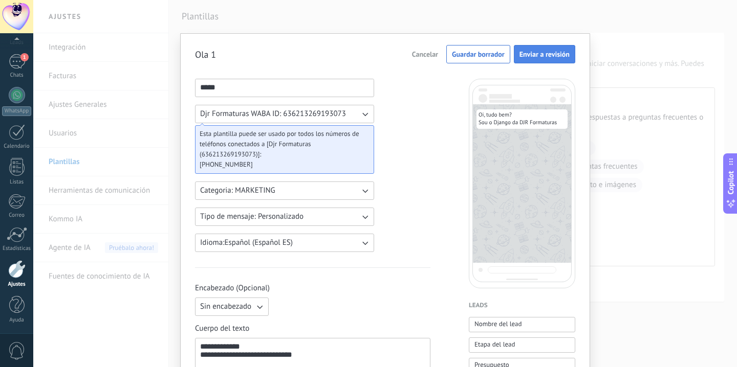
click at [541, 59] on button "Enviar a revisión" at bounding box center [544, 54] width 61 height 18
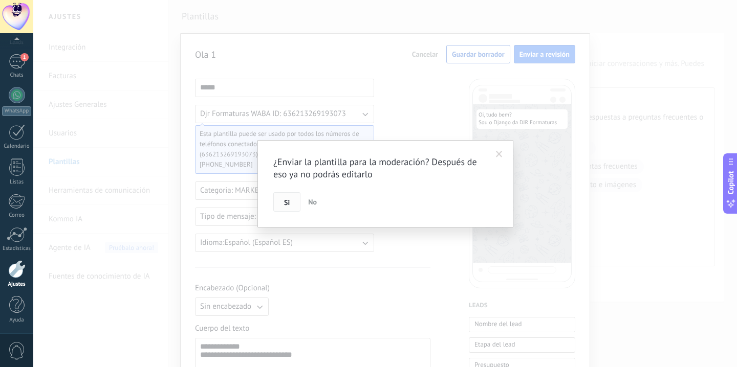
click at [287, 202] on span "Si" at bounding box center [287, 202] width 6 height 7
